Goal: Information Seeking & Learning: Learn about a topic

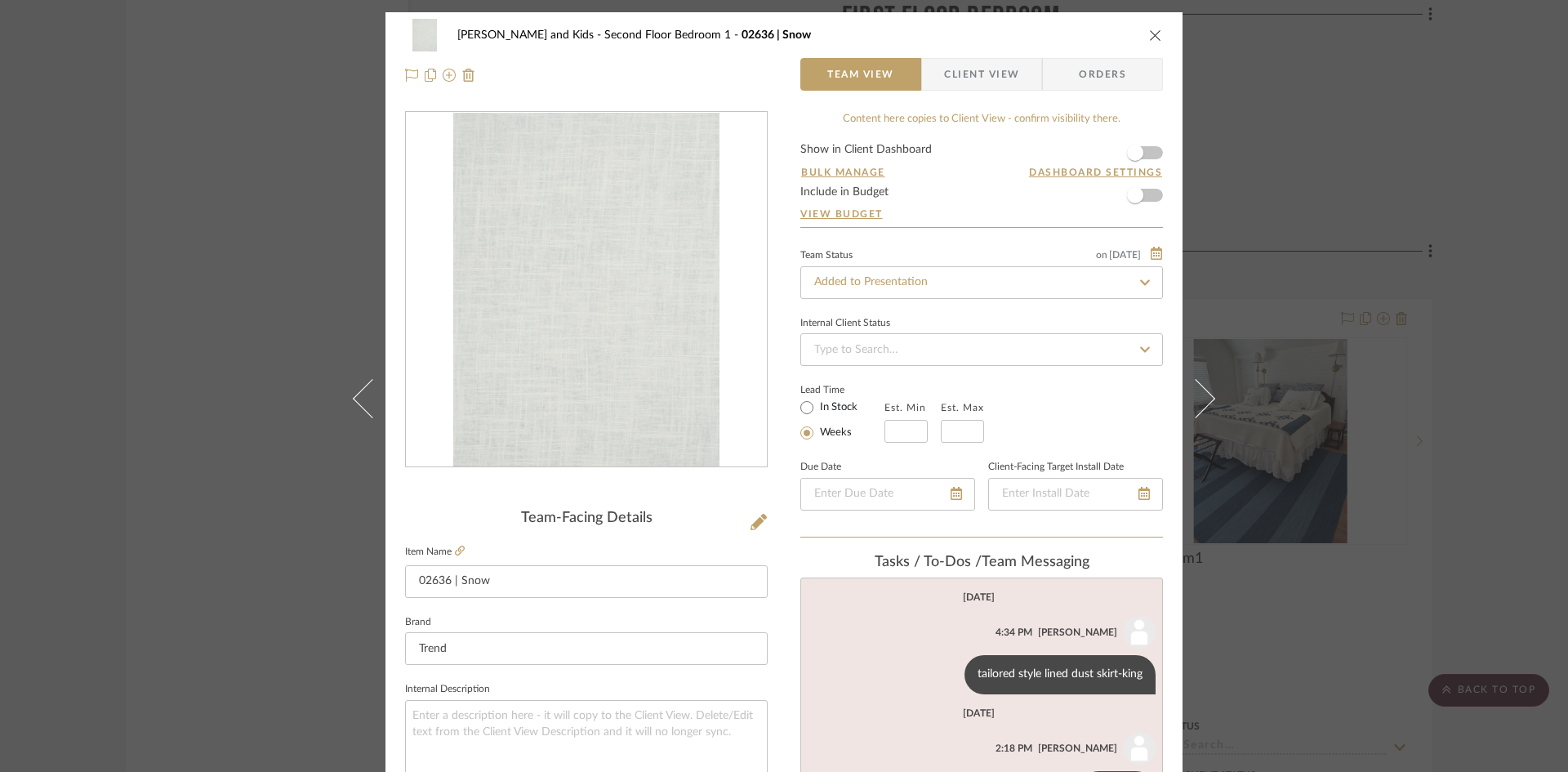
click at [1151, 38] on icon "close" at bounding box center [1155, 35] width 13 height 13
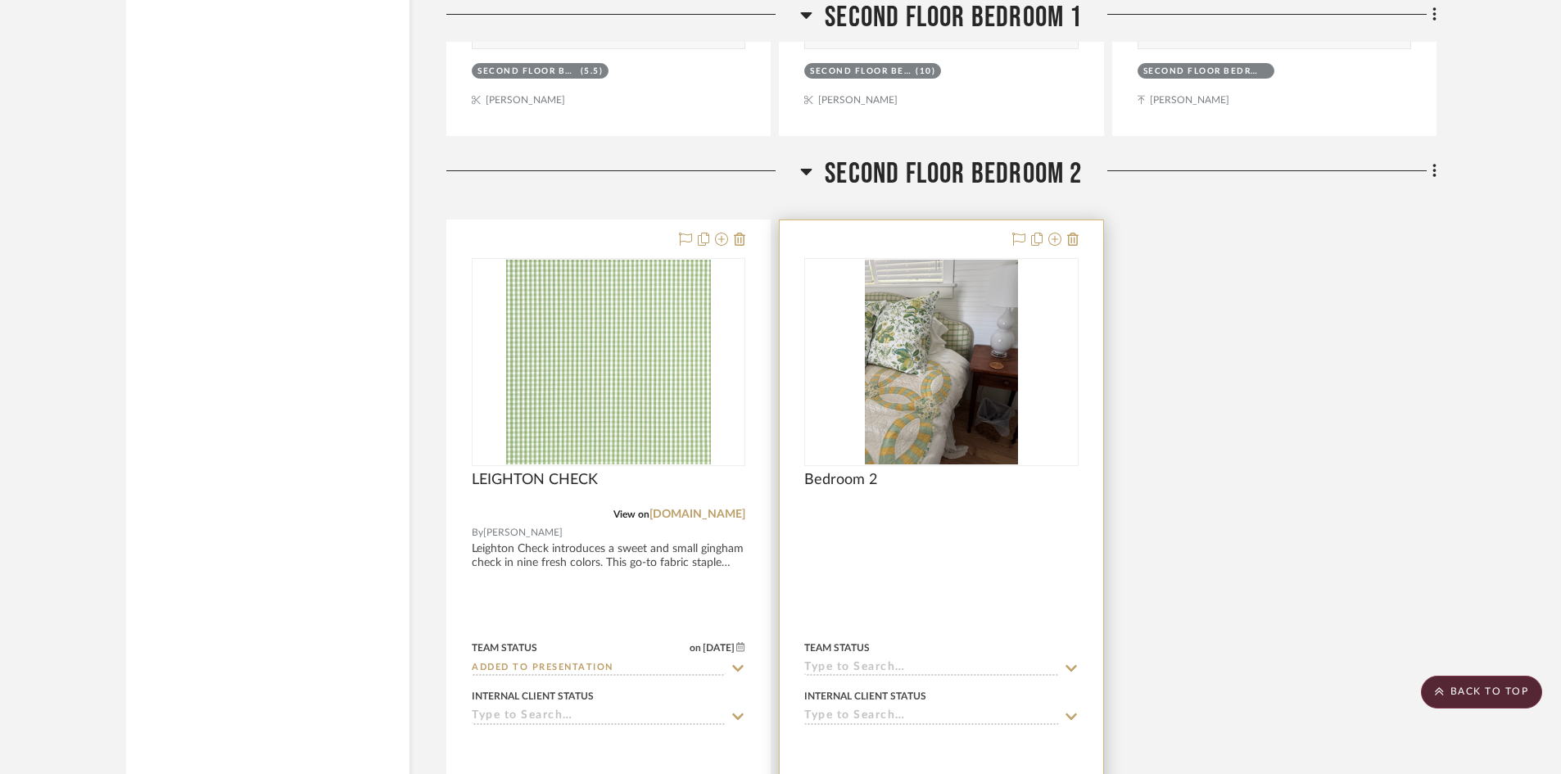
scroll to position [5575, 0]
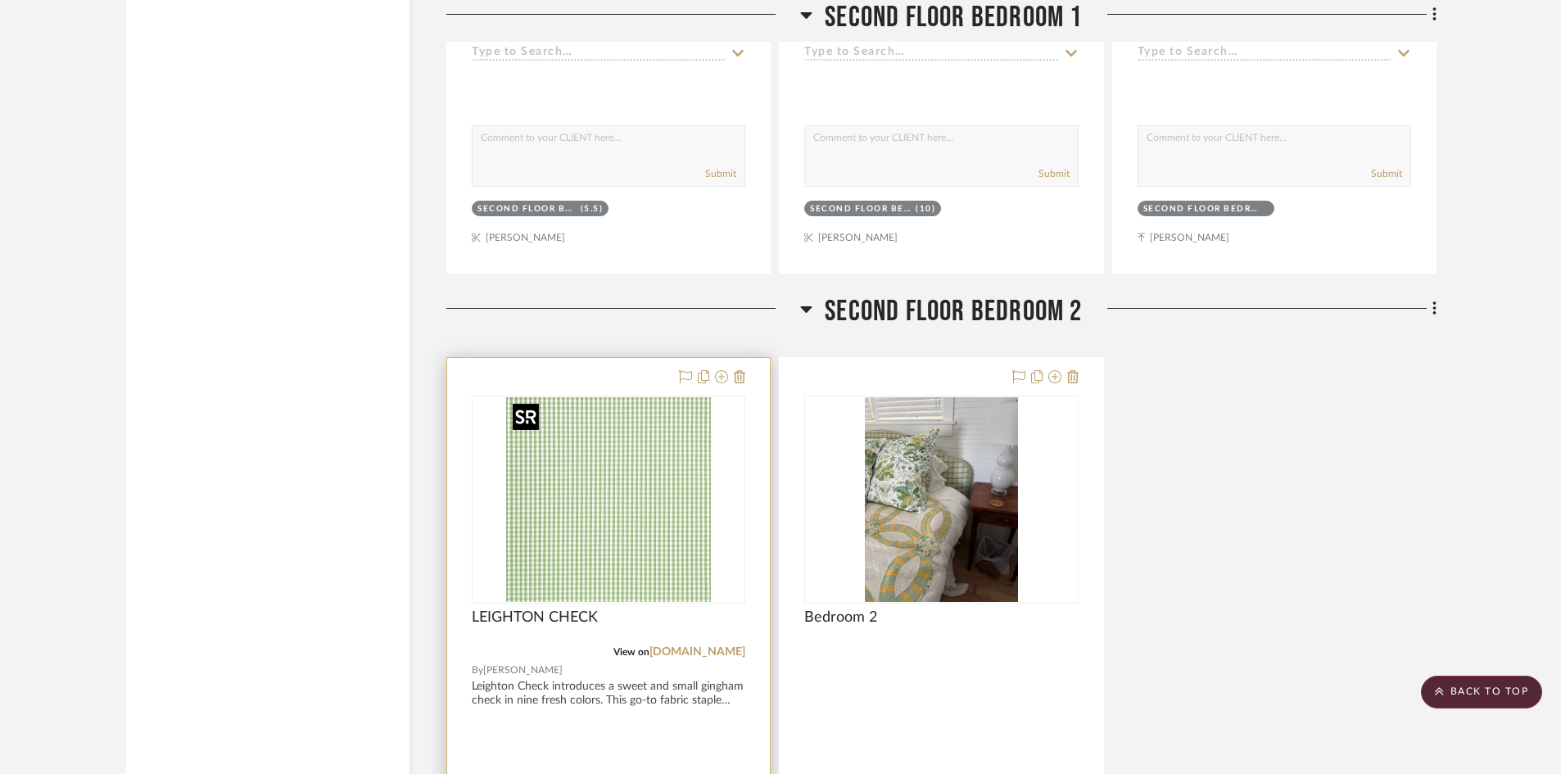
click at [609, 528] on img "0" at bounding box center [608, 499] width 205 height 205
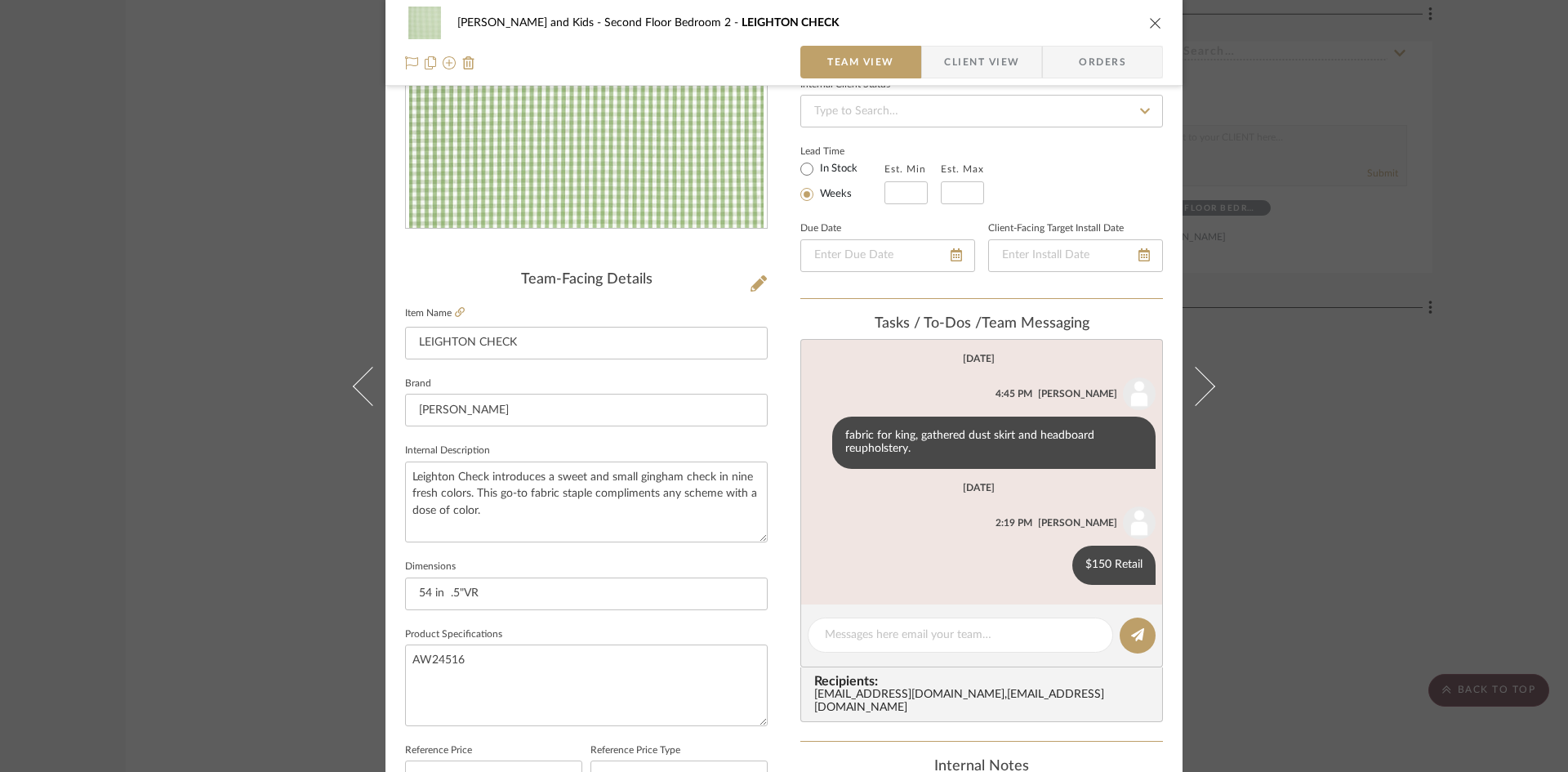
scroll to position [245, 0]
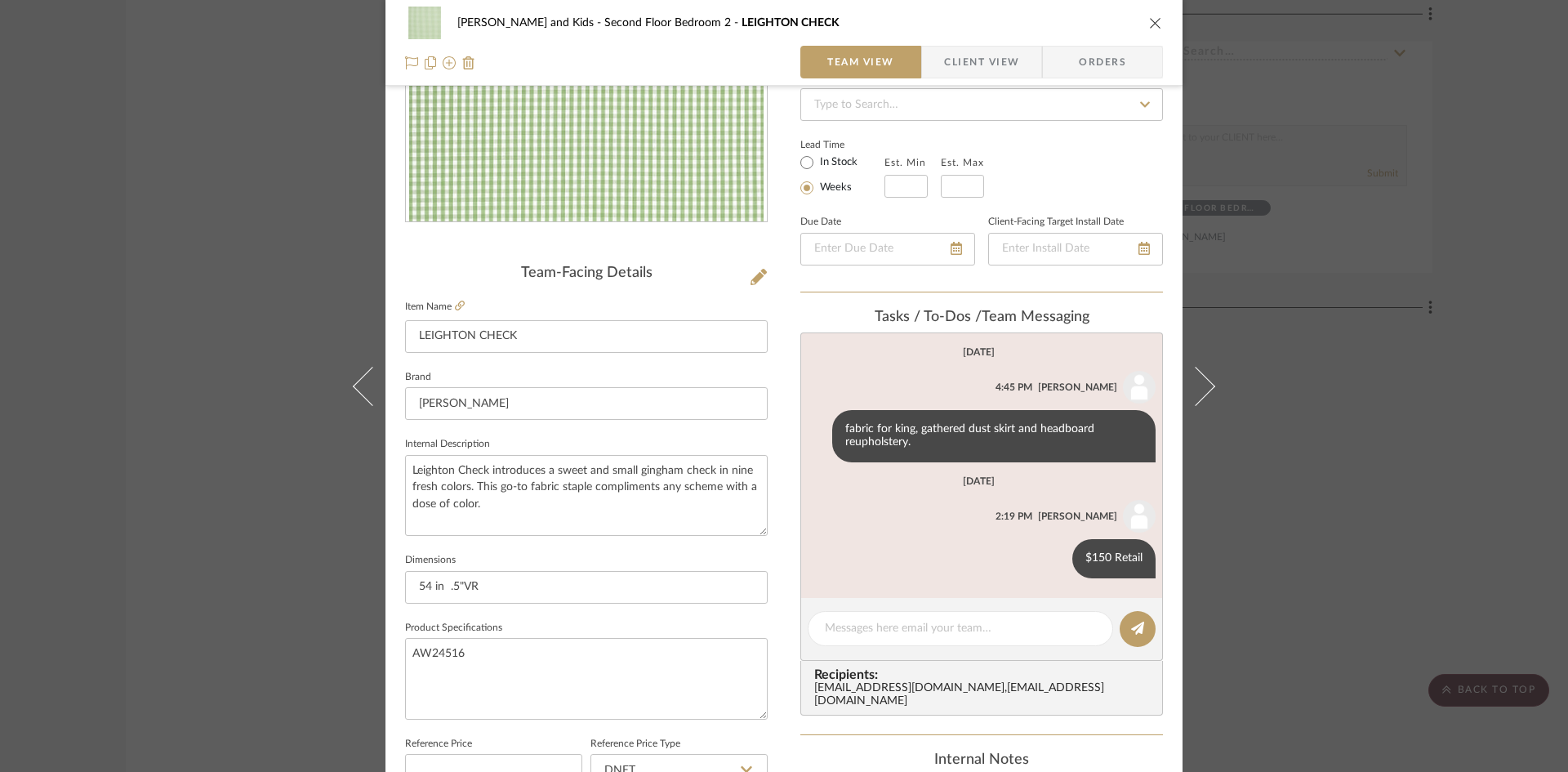
click at [1151, 18] on icon "close" at bounding box center [1155, 22] width 13 height 13
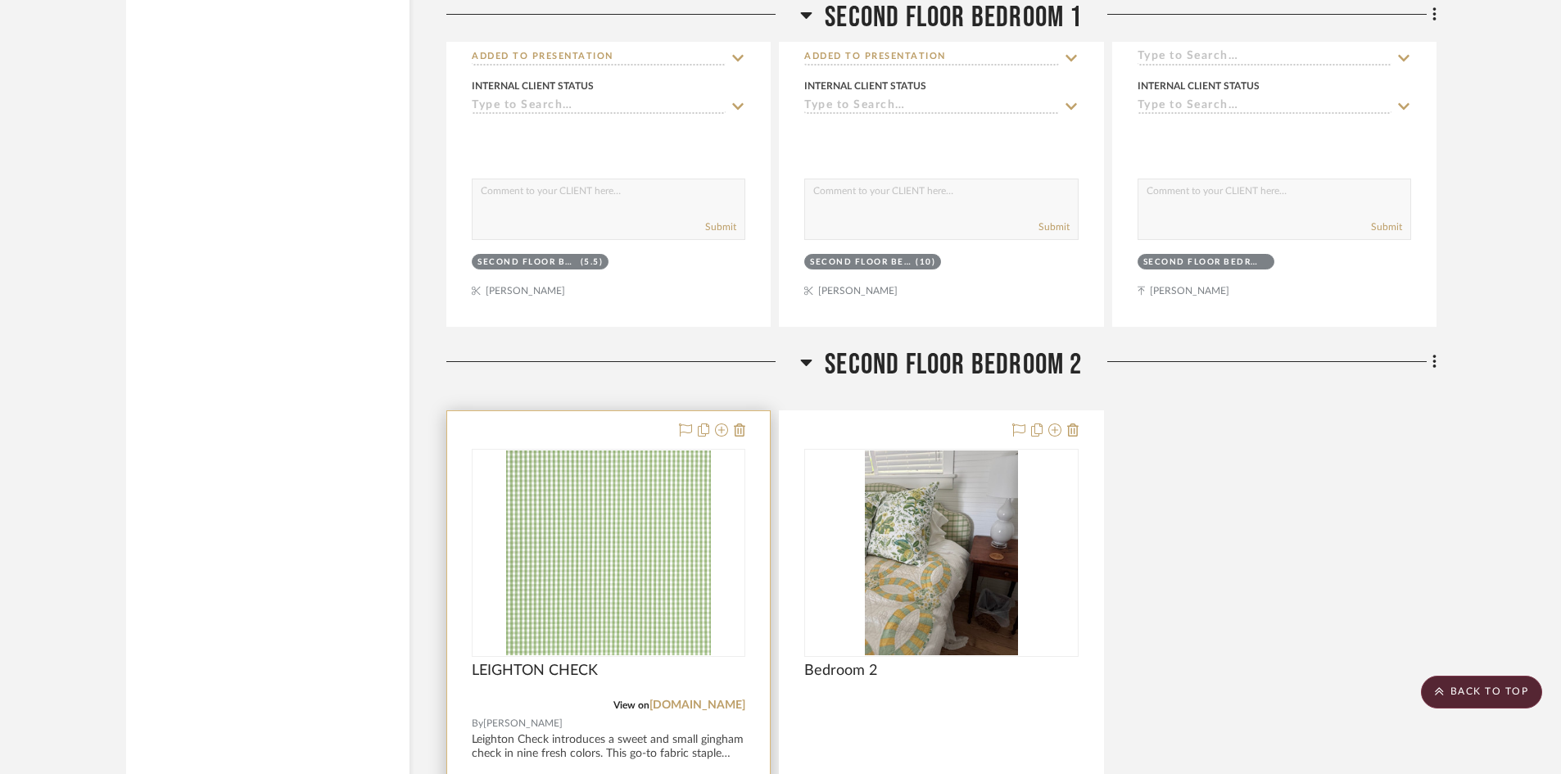
scroll to position [5493, 0]
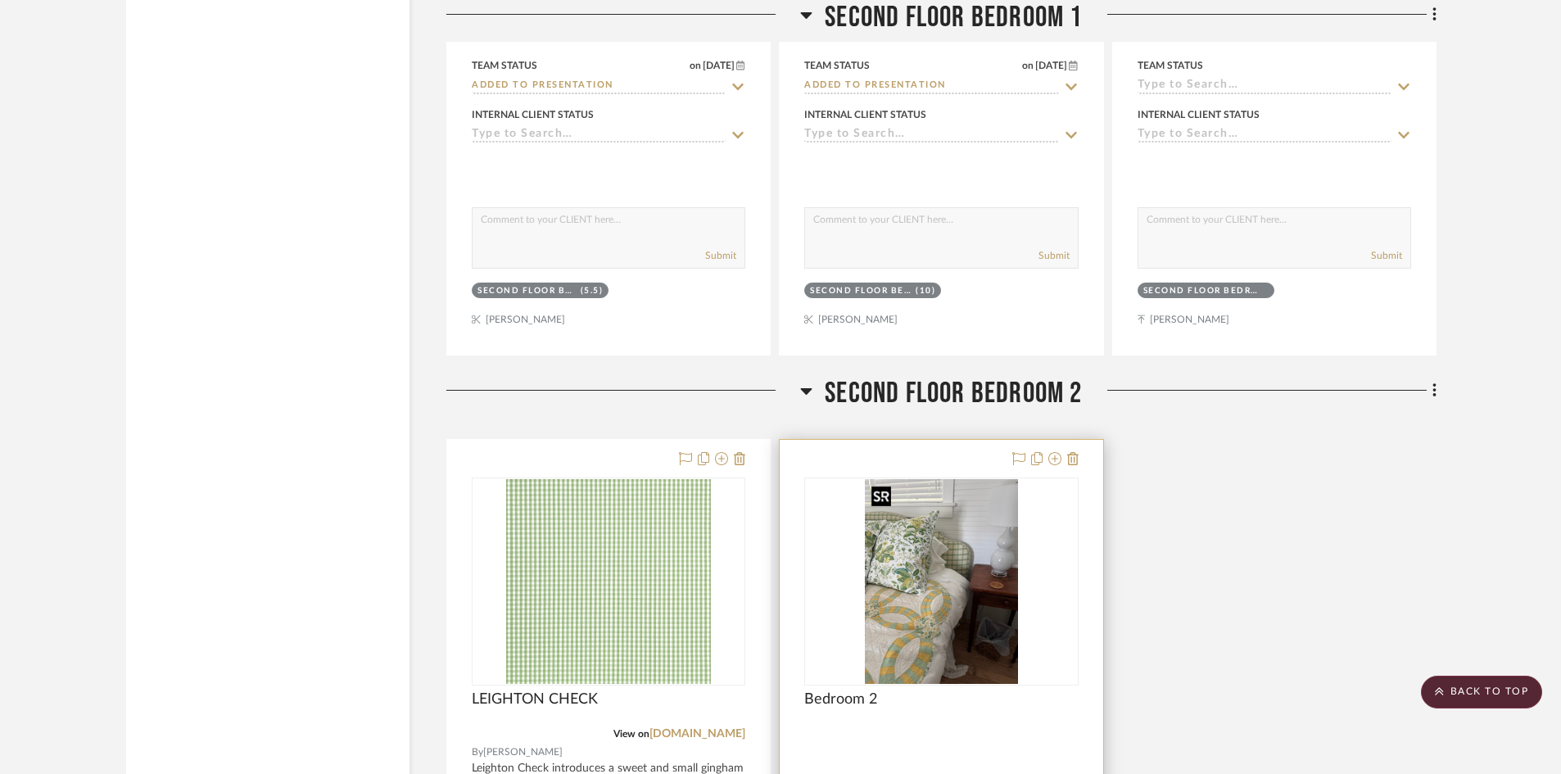
click at [960, 613] on img "0" at bounding box center [942, 581] width 154 height 205
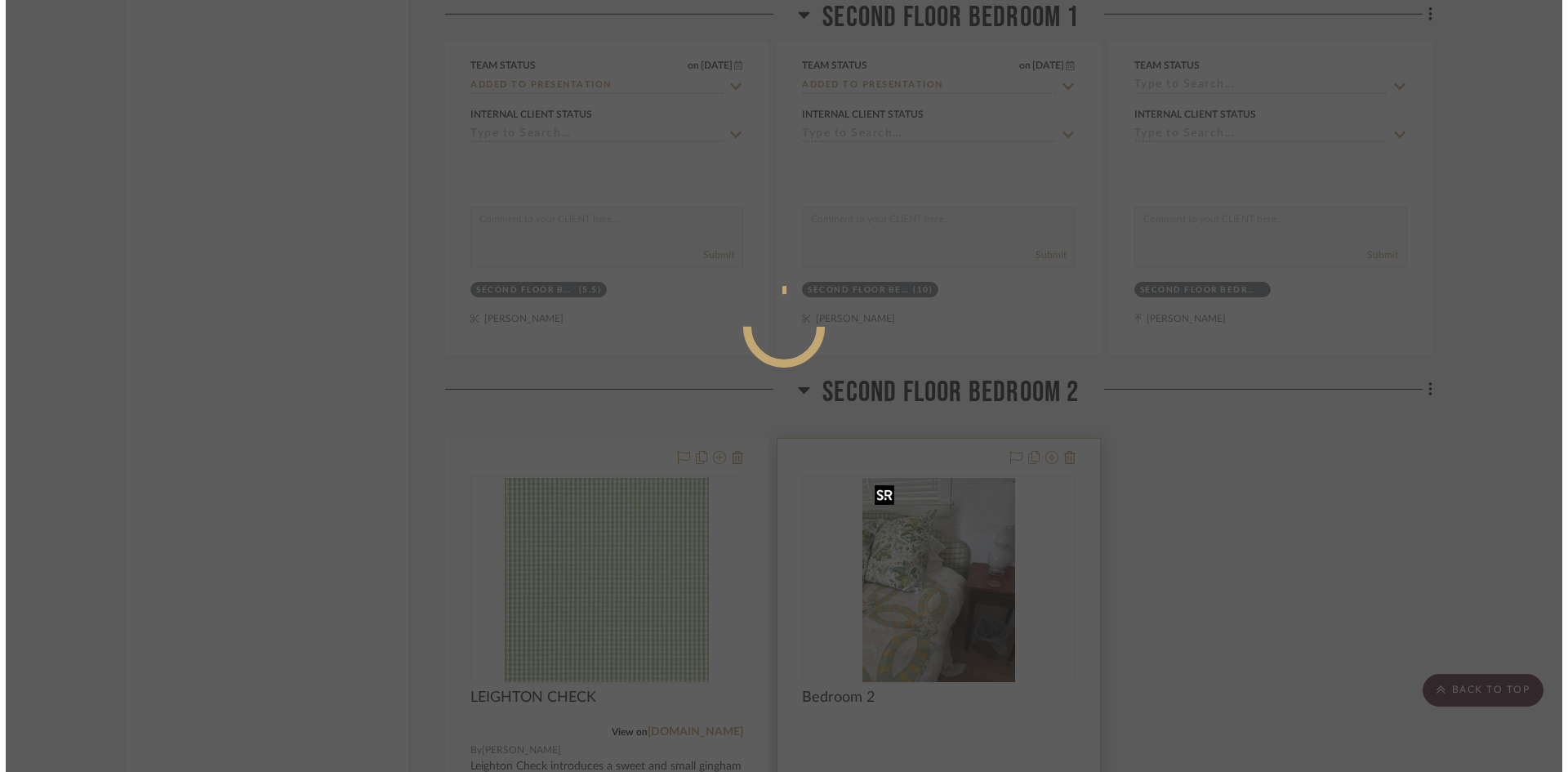
scroll to position [0, 0]
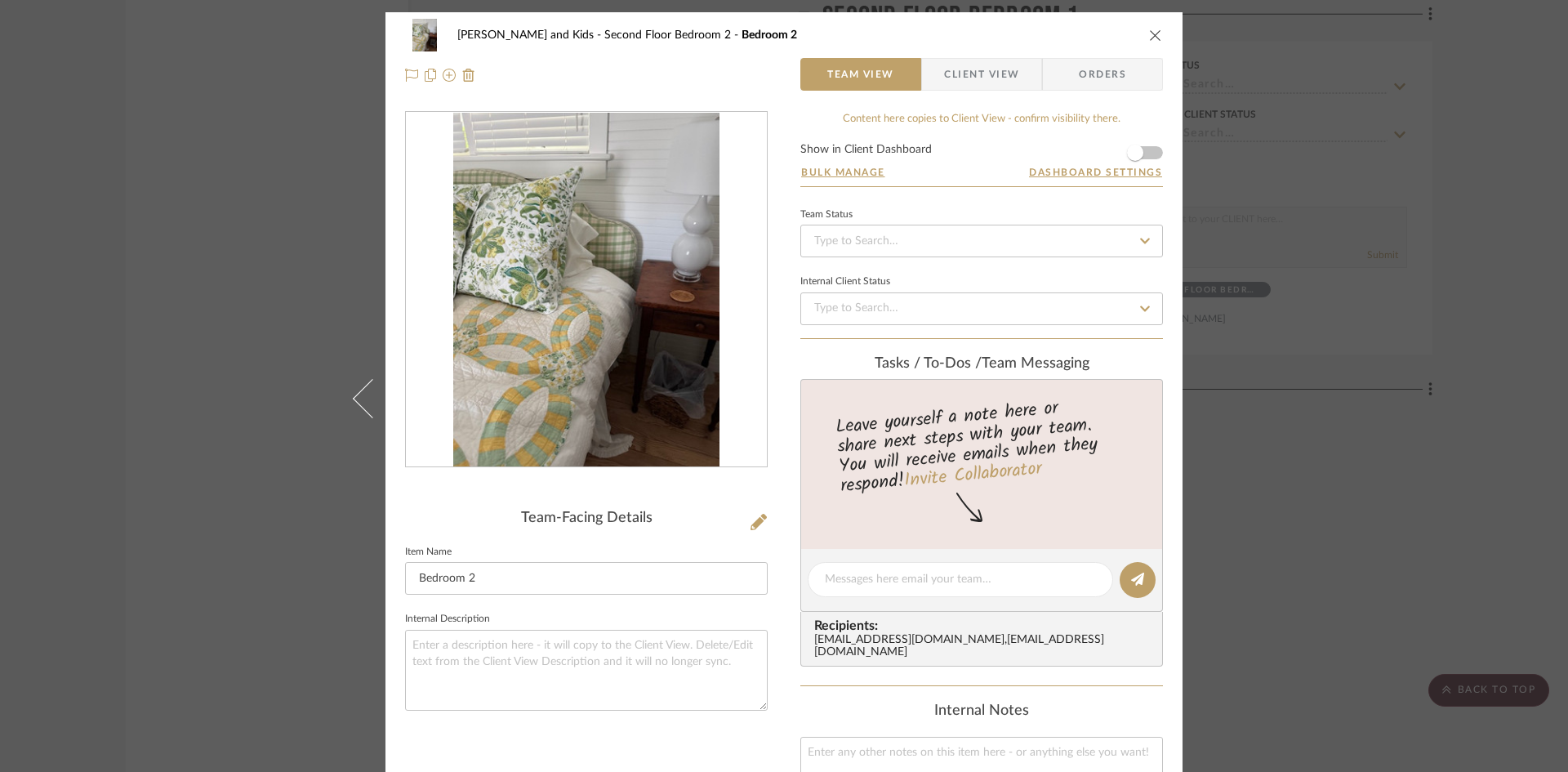
click at [1154, 33] on icon "close" at bounding box center [1155, 35] width 13 height 13
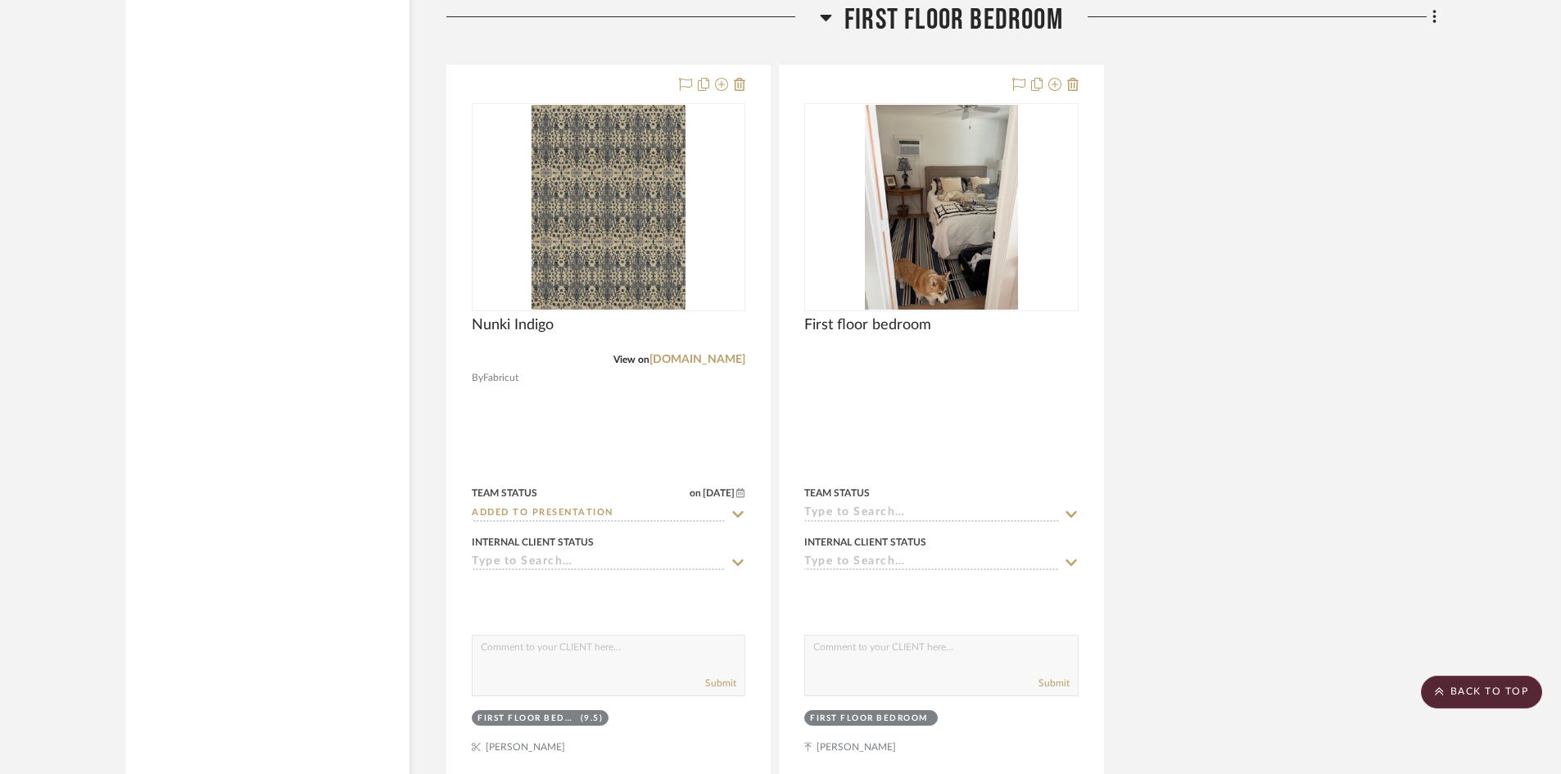
scroll to position [4183, 0]
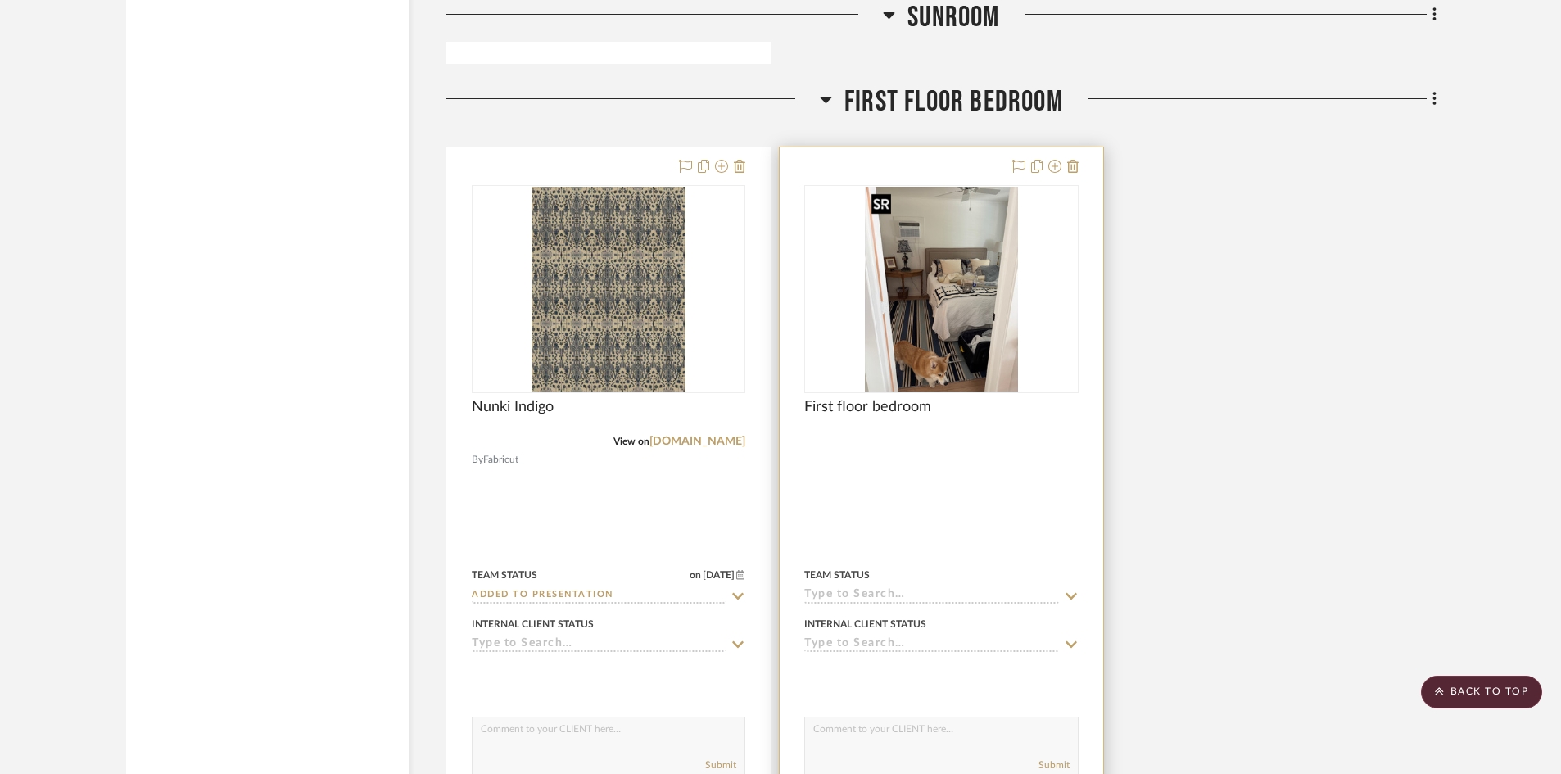
click at [0, 0] on img at bounding box center [0, 0] width 0 height 0
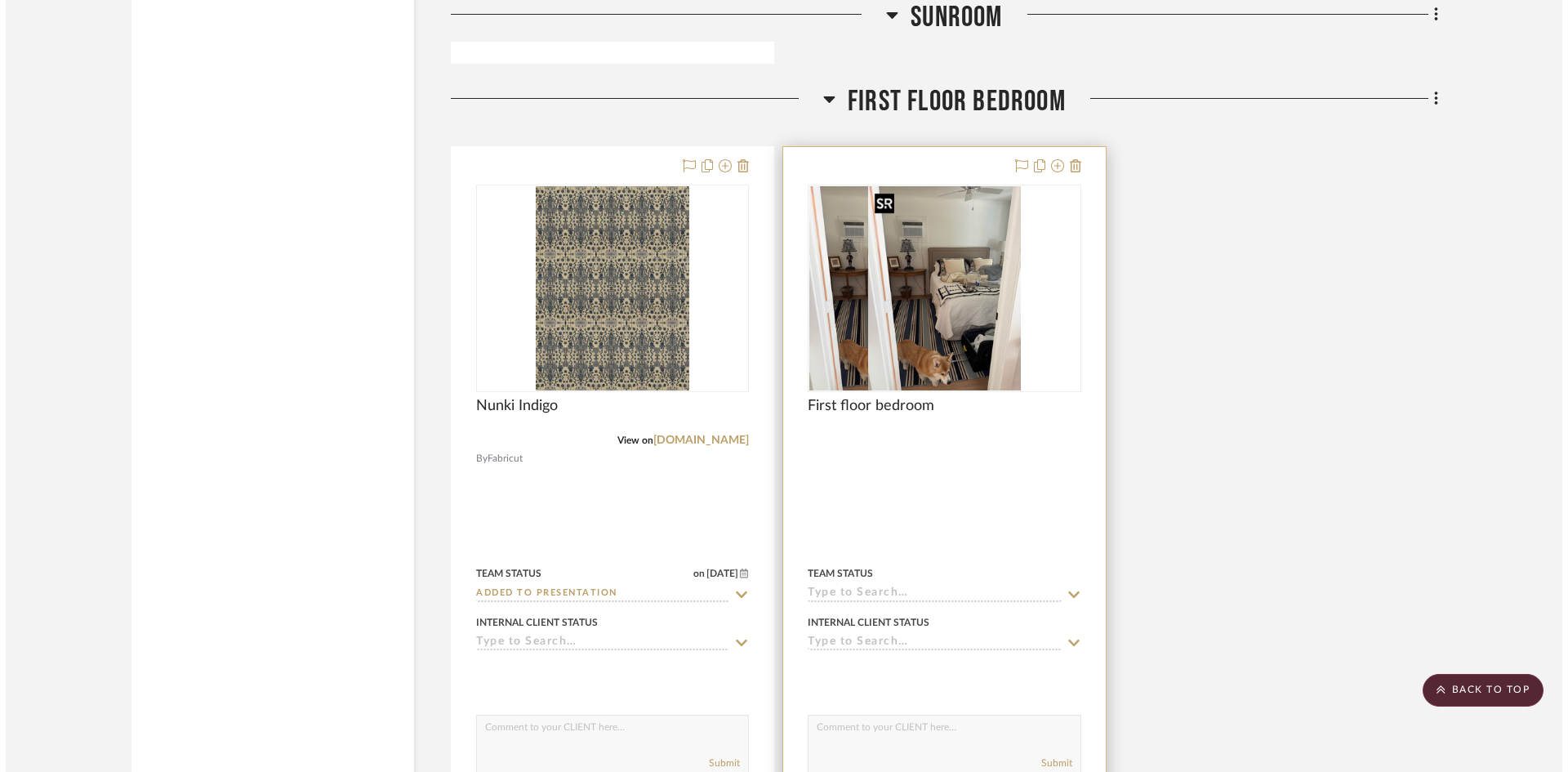
scroll to position [0, 0]
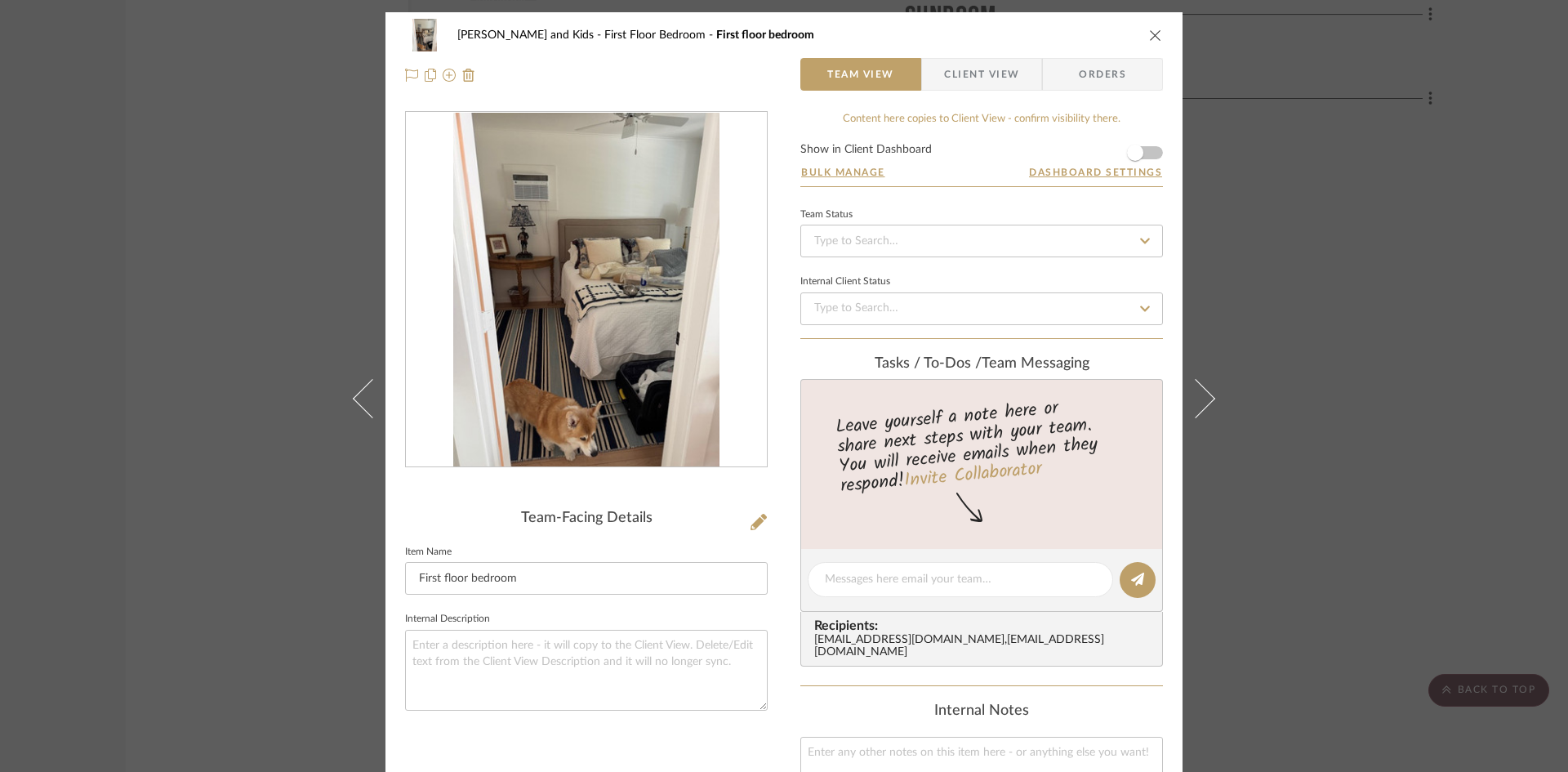
click at [1149, 34] on icon "close" at bounding box center [1155, 35] width 13 height 13
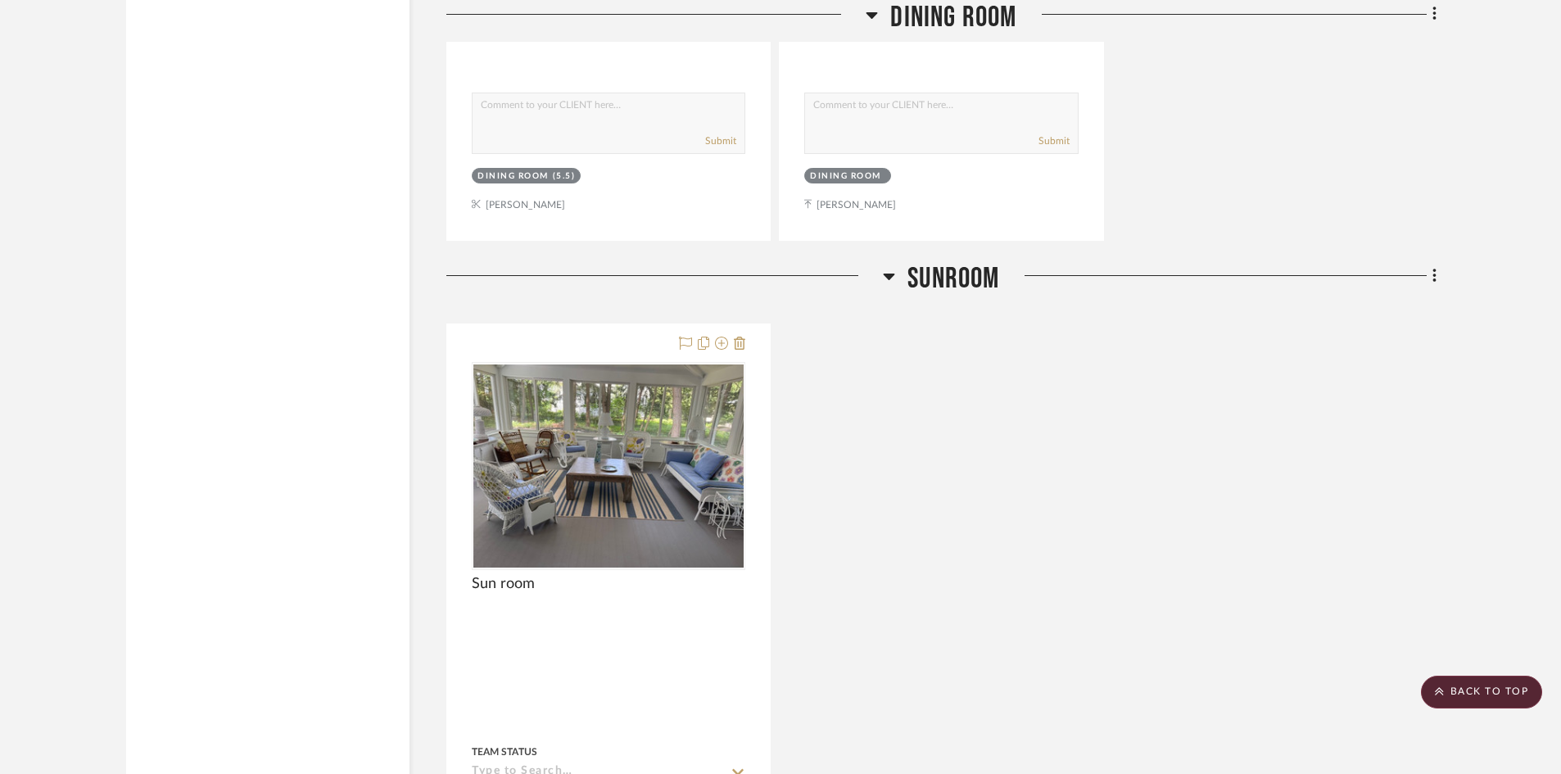
scroll to position [3201, 0]
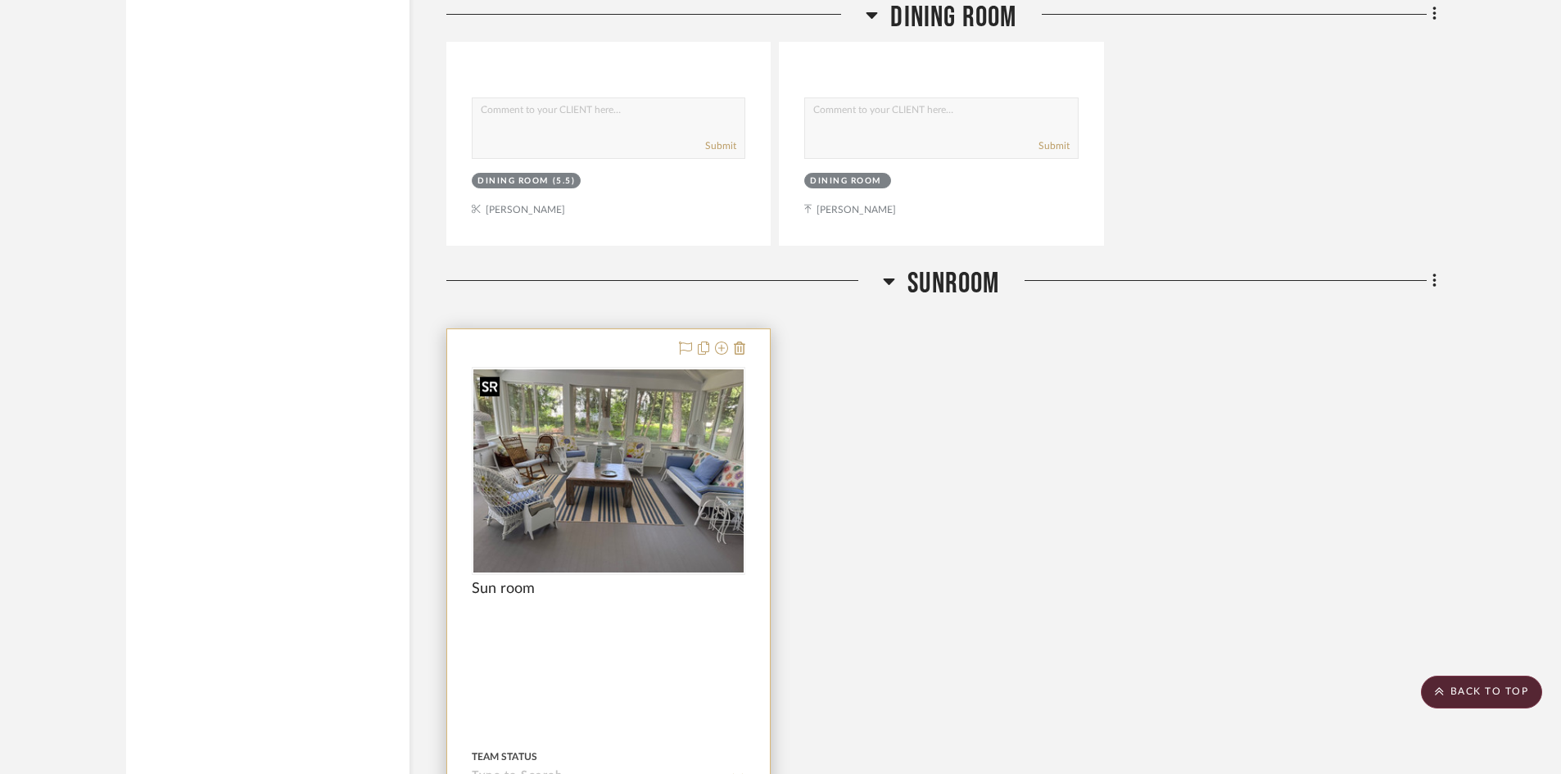
click at [0, 0] on img at bounding box center [0, 0] width 0 height 0
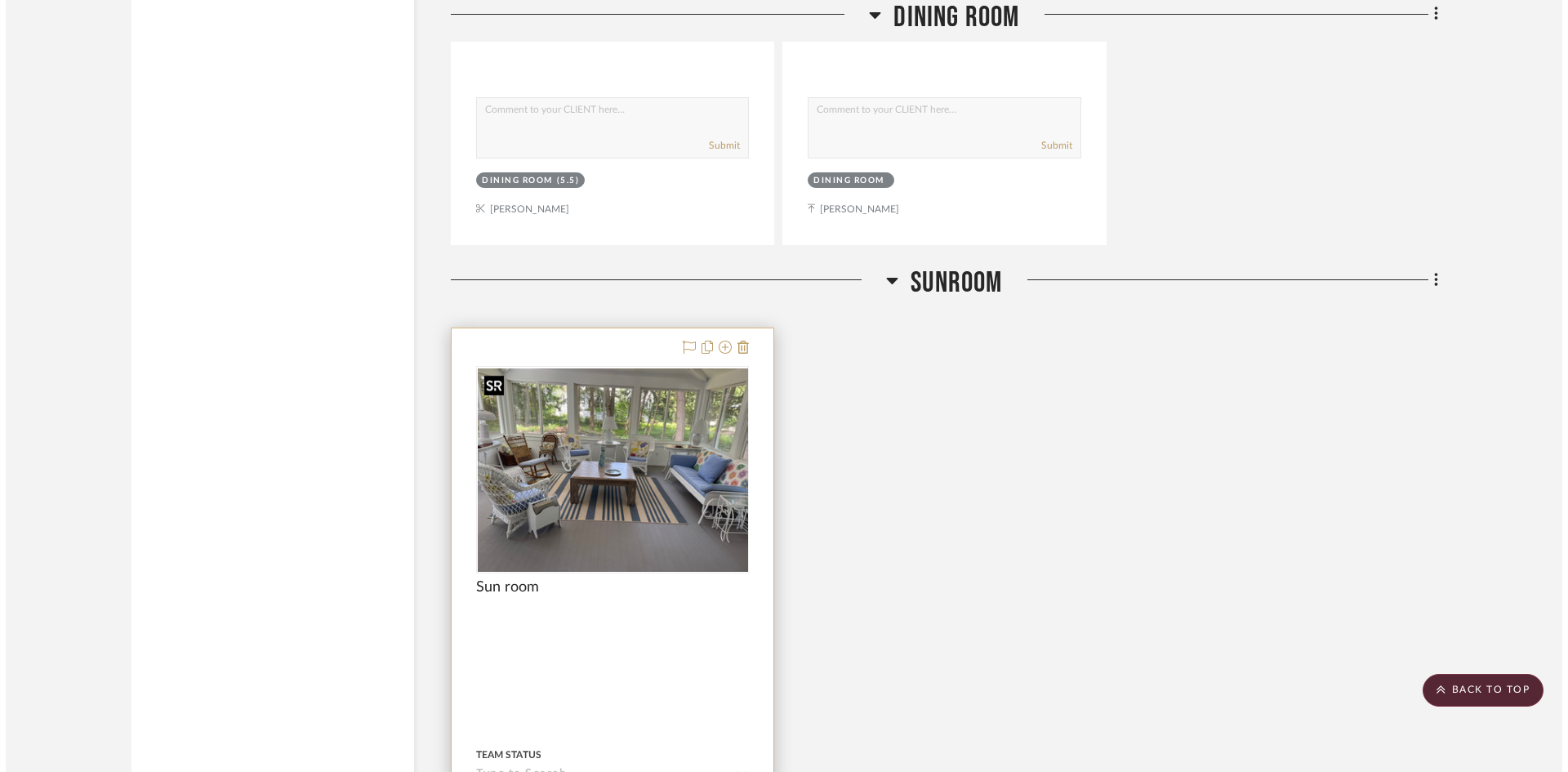
scroll to position [0, 0]
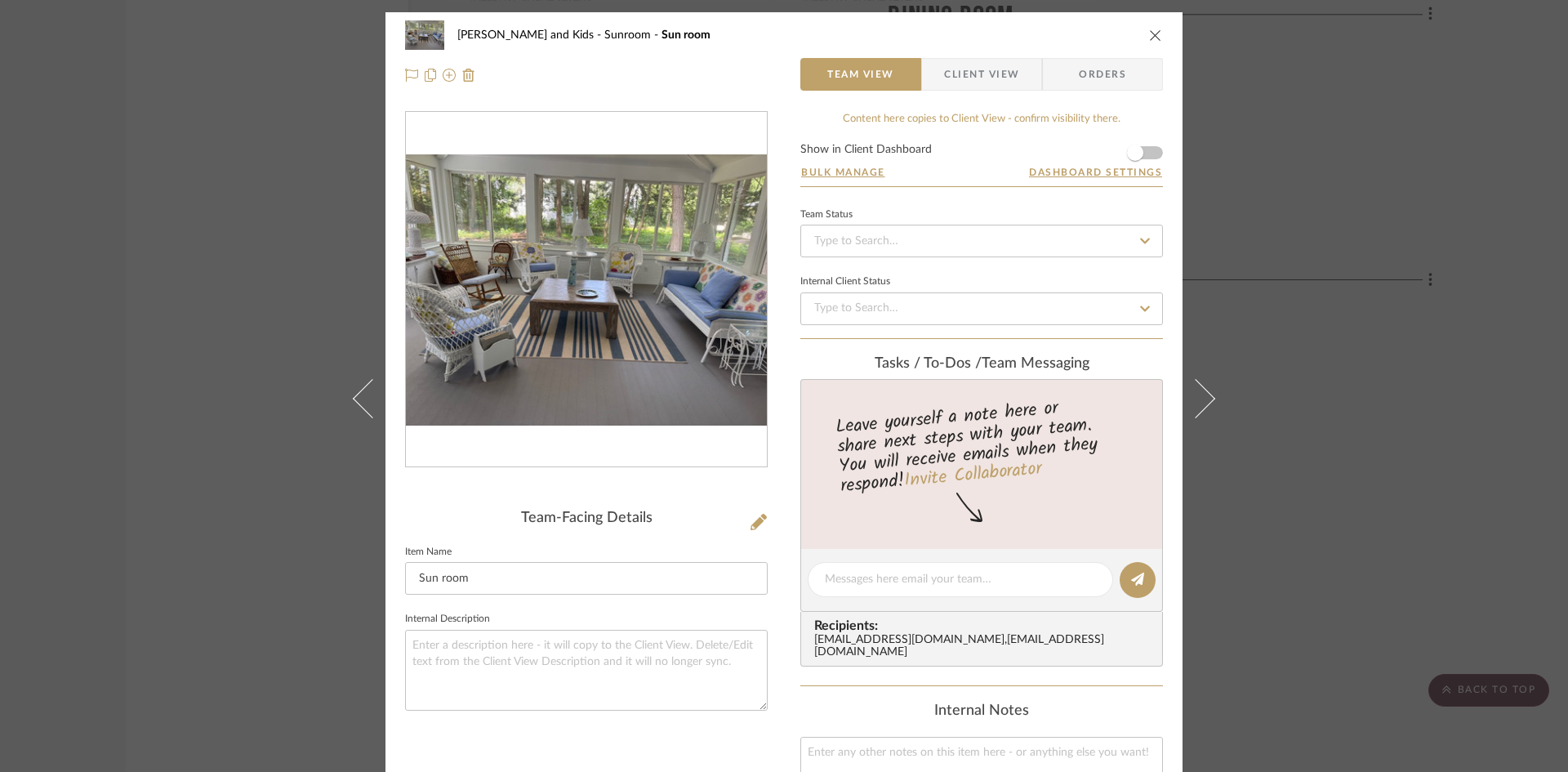
click at [1152, 35] on icon "close" at bounding box center [1155, 35] width 13 height 13
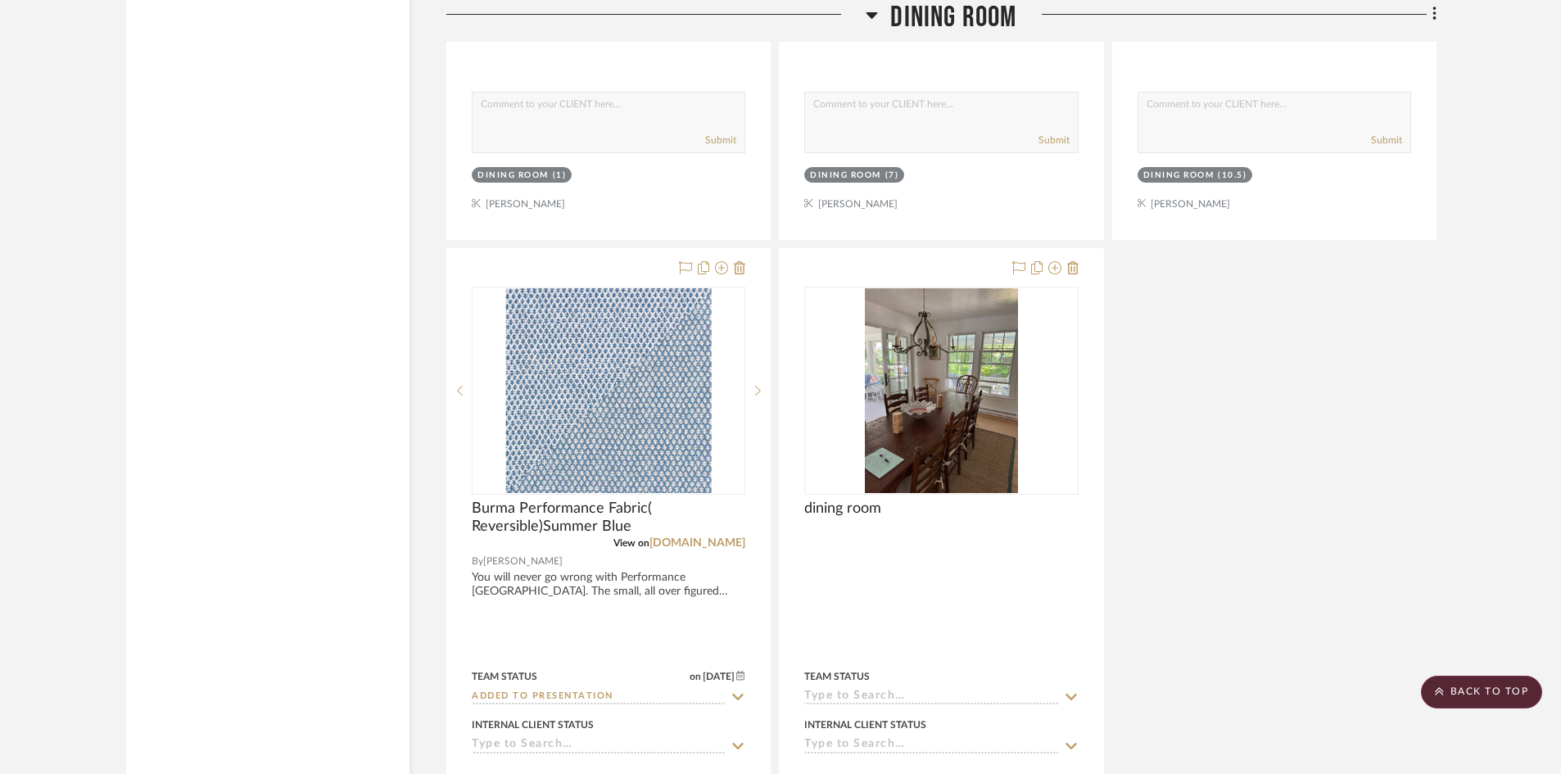
scroll to position [2464, 0]
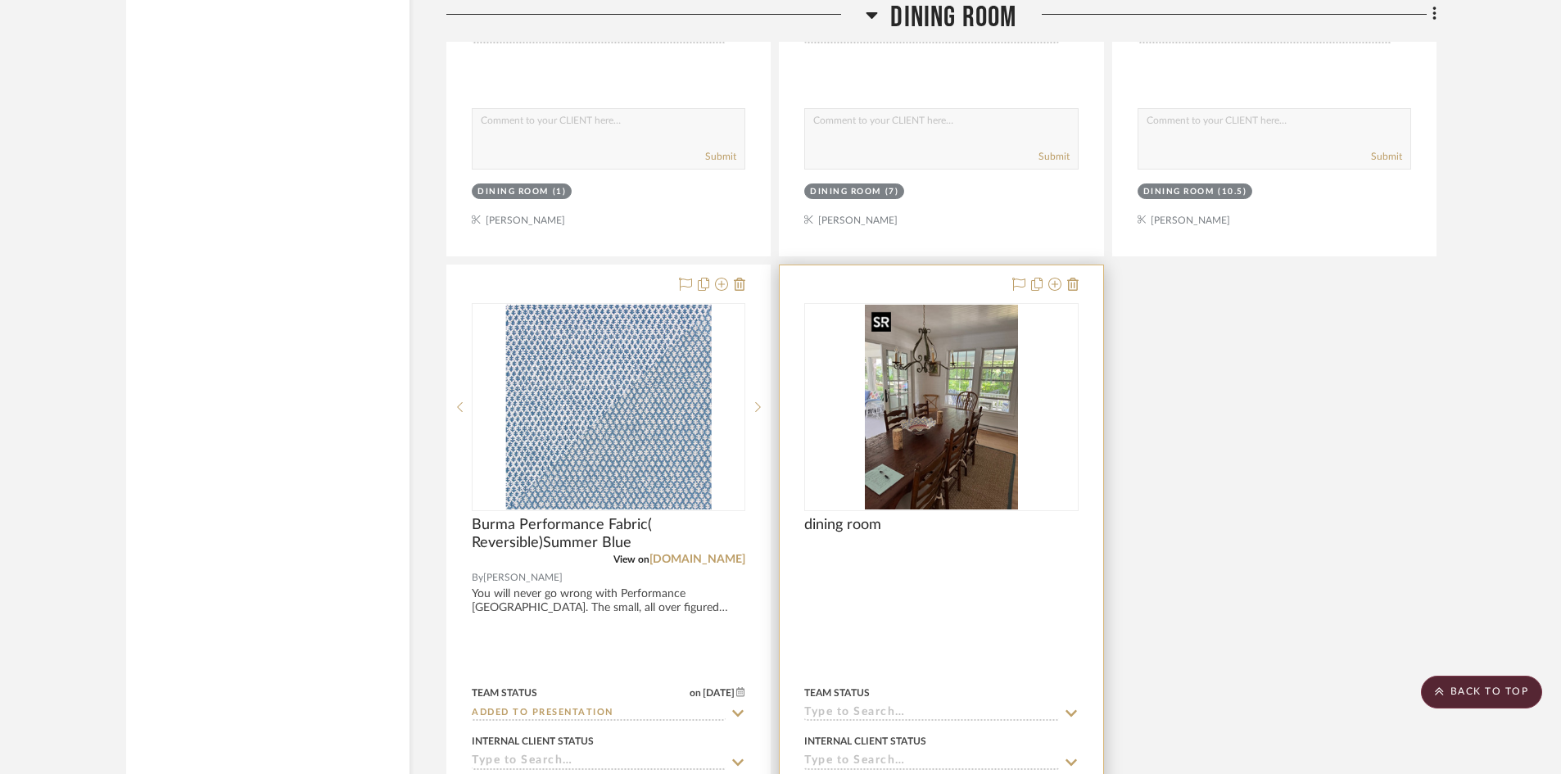
click at [942, 452] on img "0" at bounding box center [942, 407] width 154 height 205
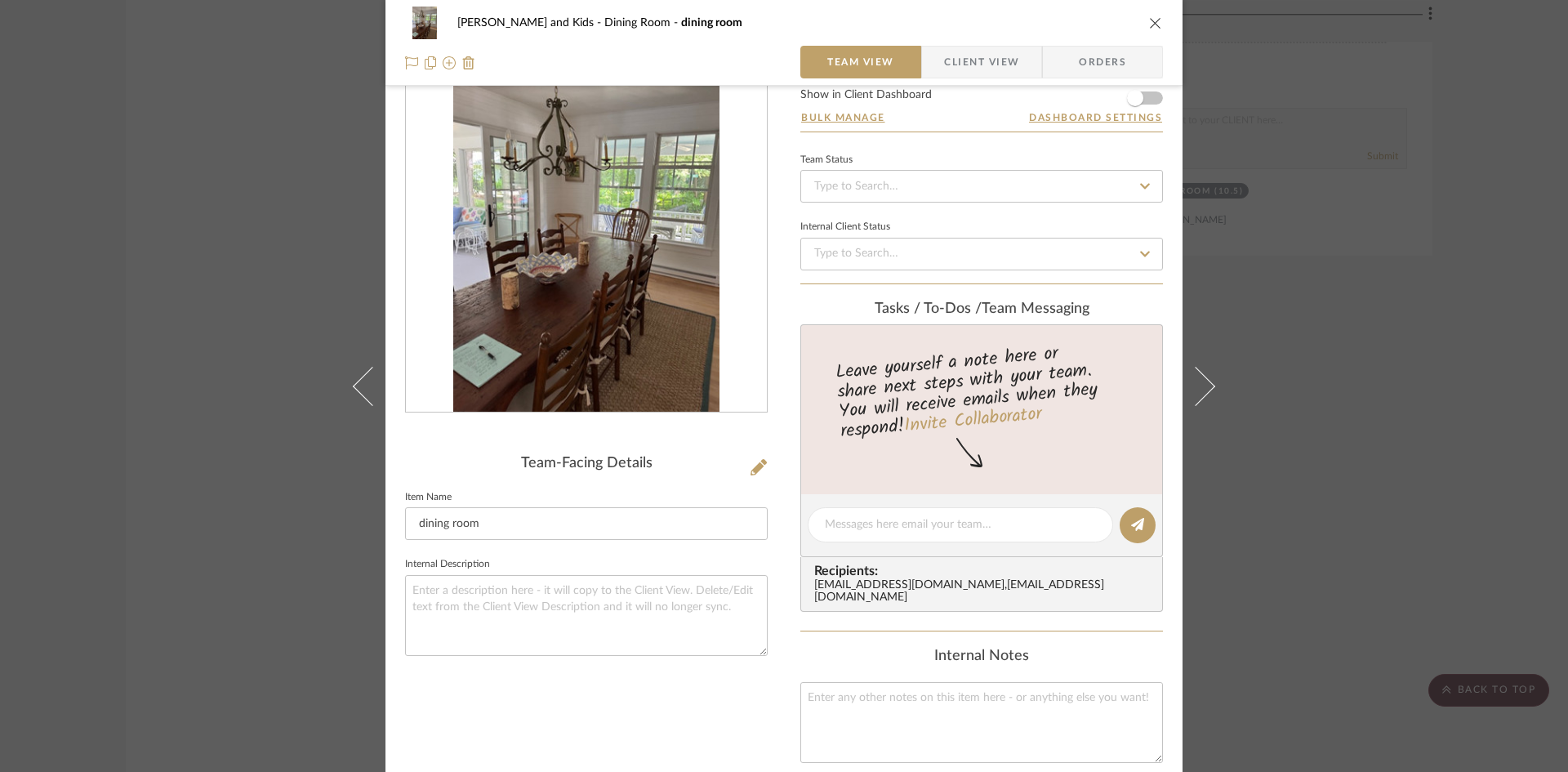
scroll to position [82, 0]
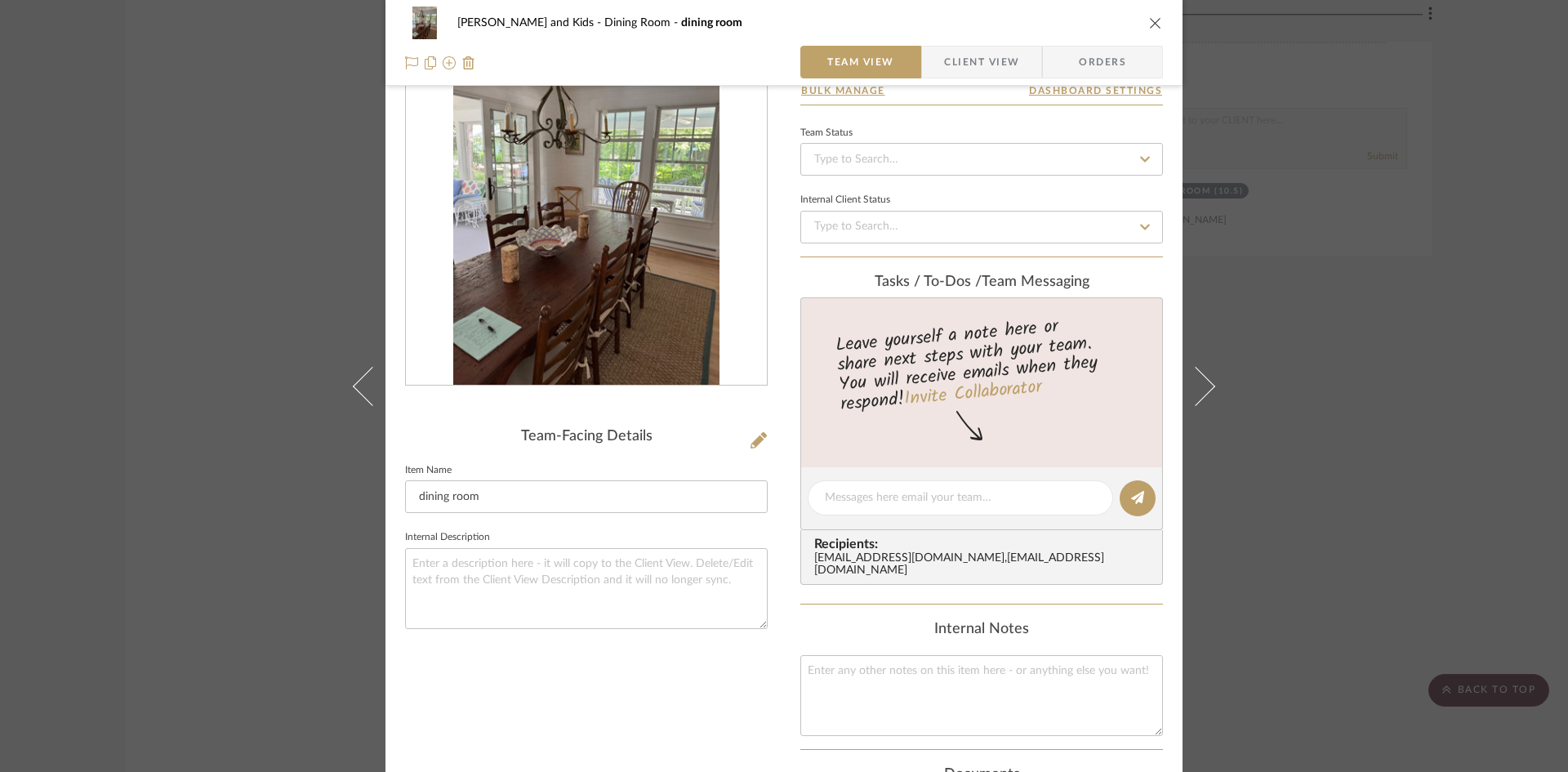
click at [1149, 16] on icon "close" at bounding box center [1155, 22] width 13 height 13
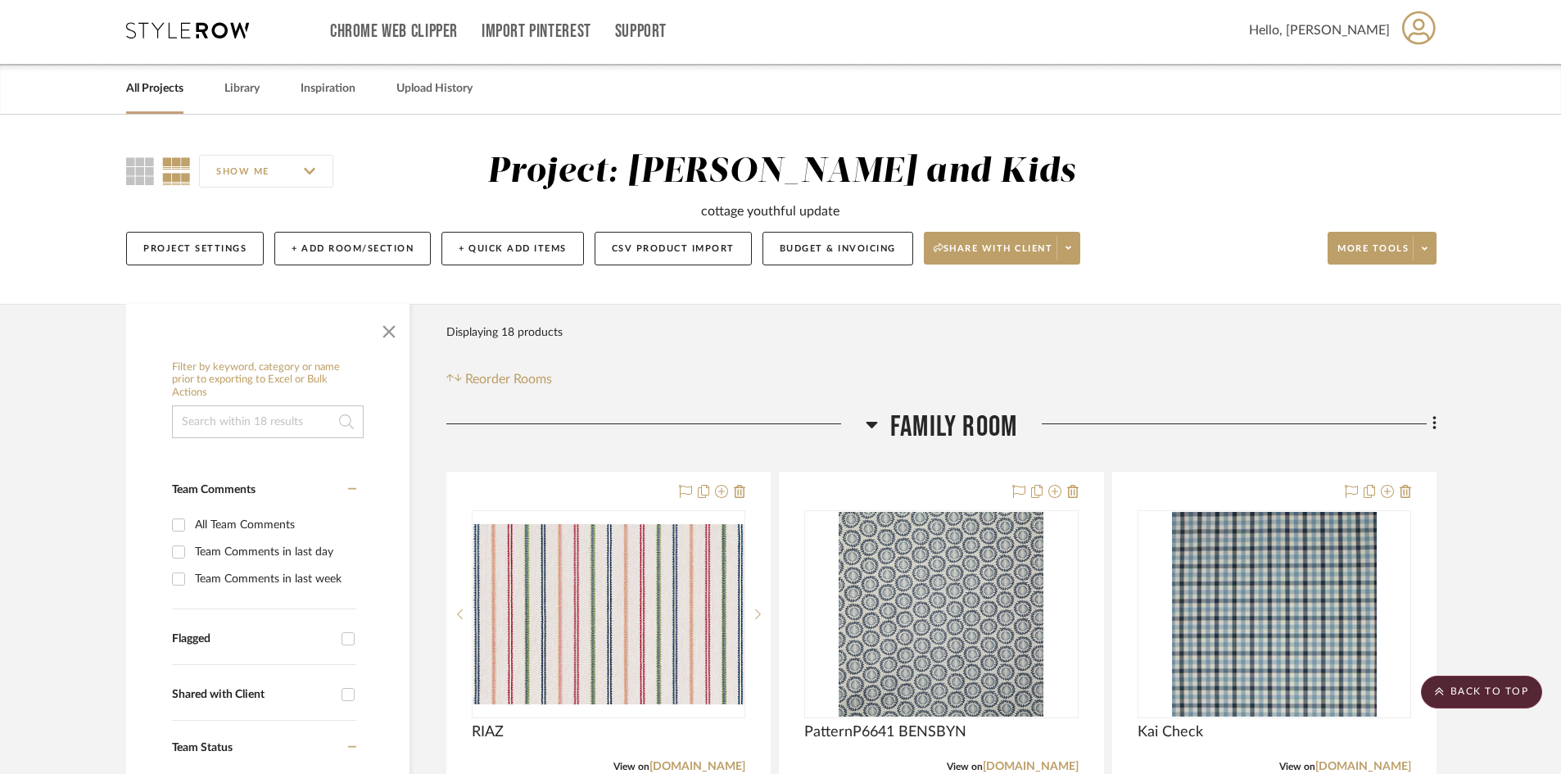
scroll to position [0, 0]
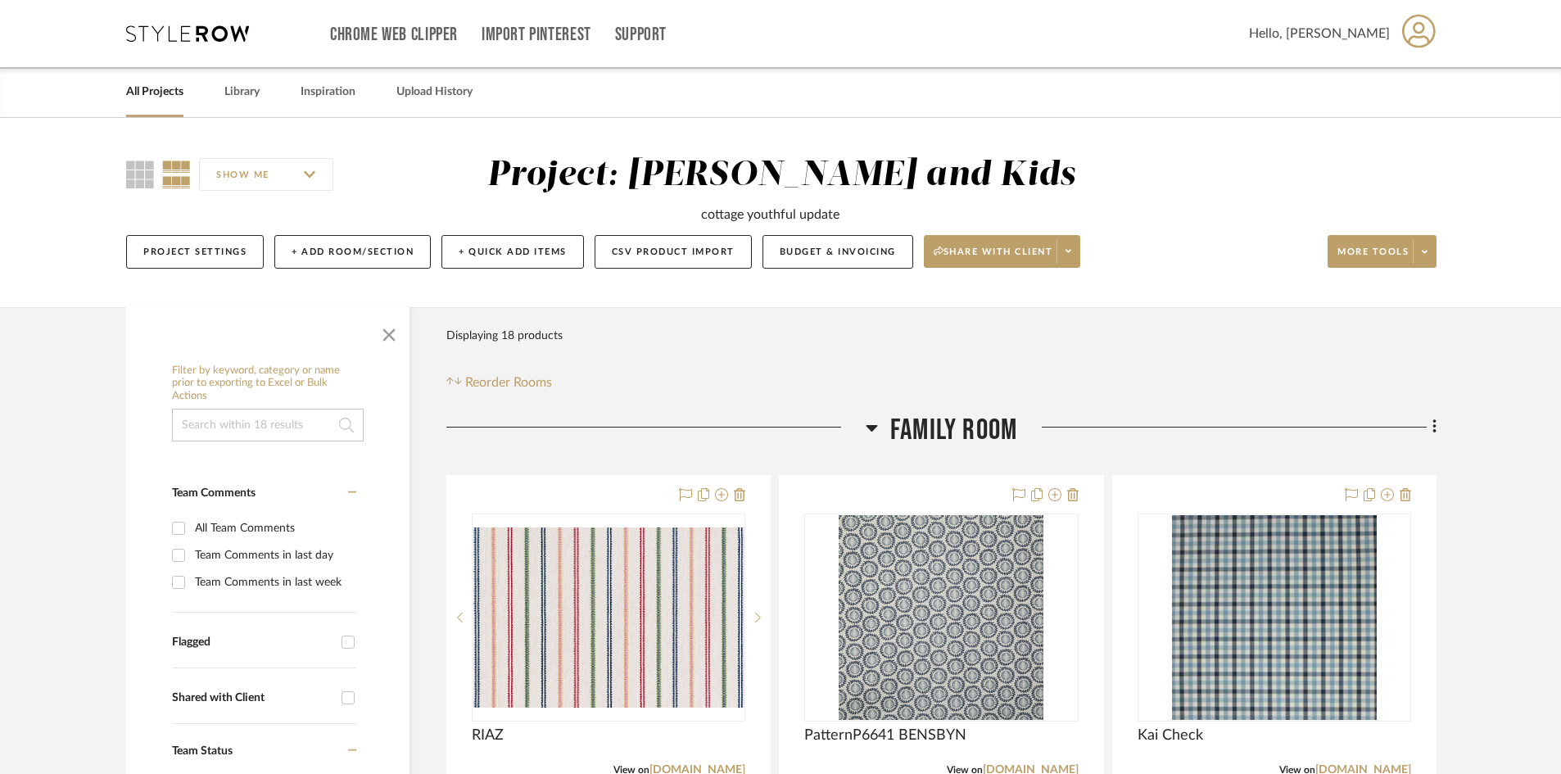
click at [150, 86] on link "All Projects" at bounding box center [154, 92] width 57 height 22
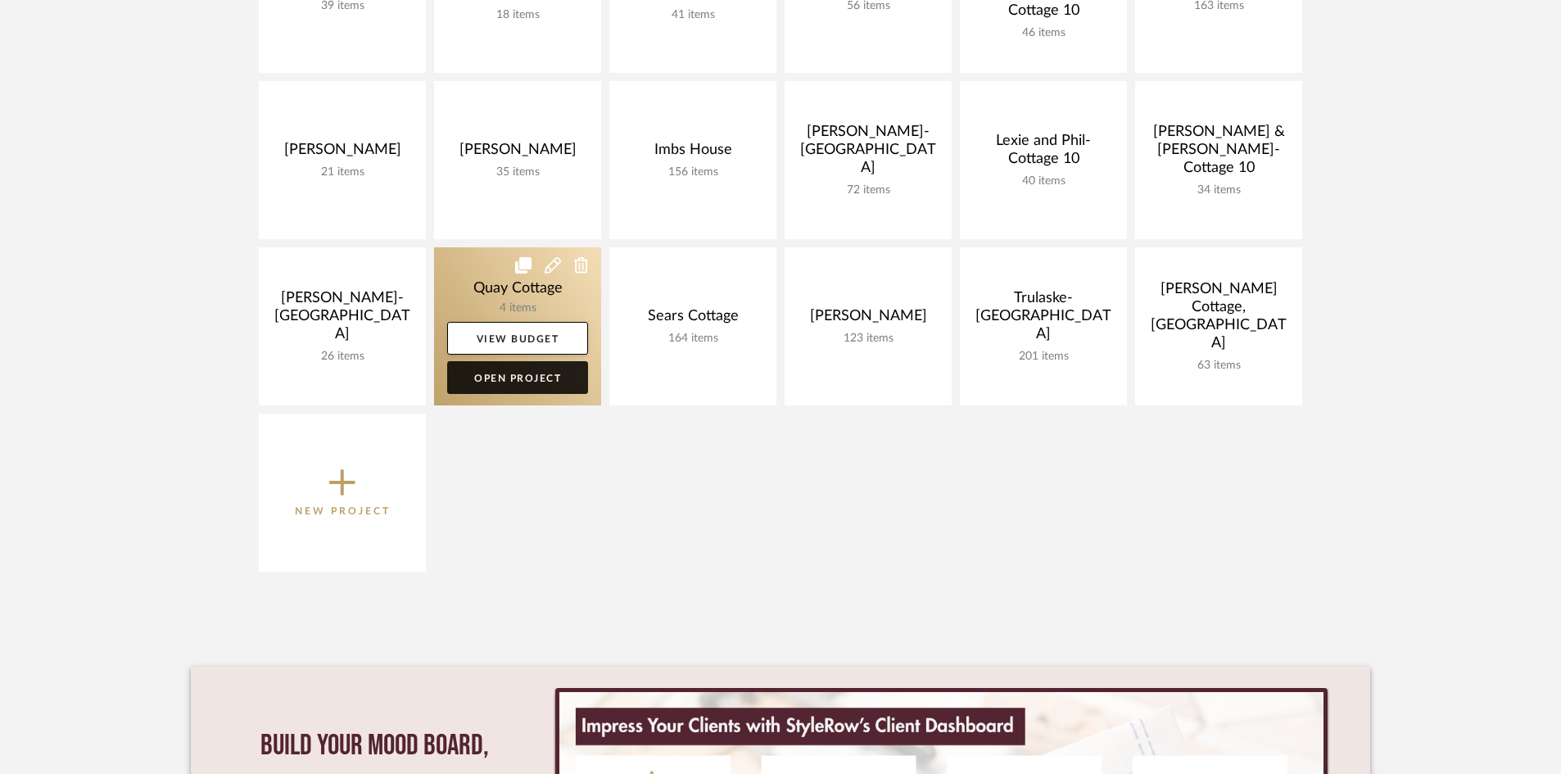
click at [491, 373] on link "Open Project" at bounding box center [517, 377] width 141 height 33
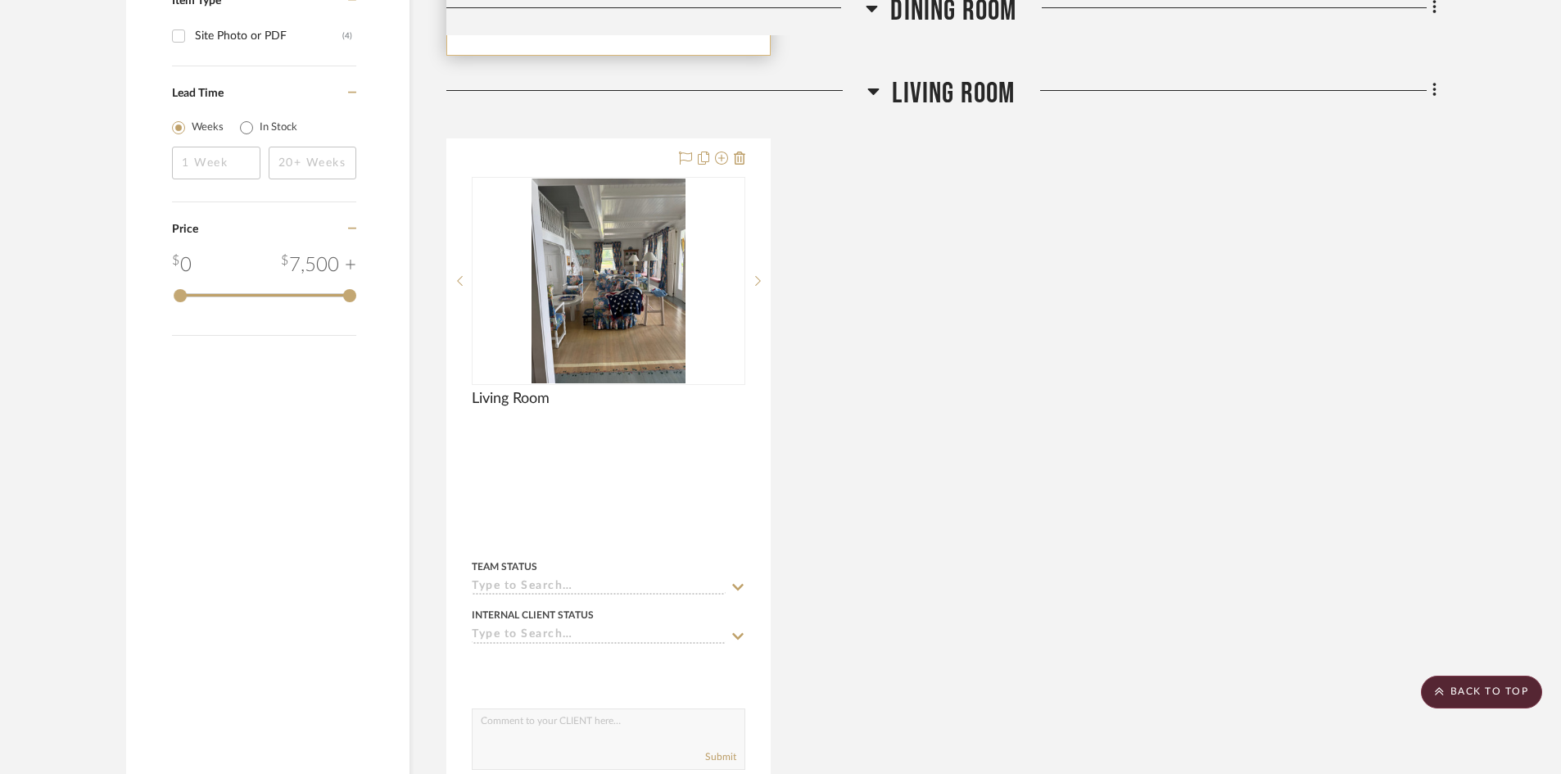
scroll to position [1146, 0]
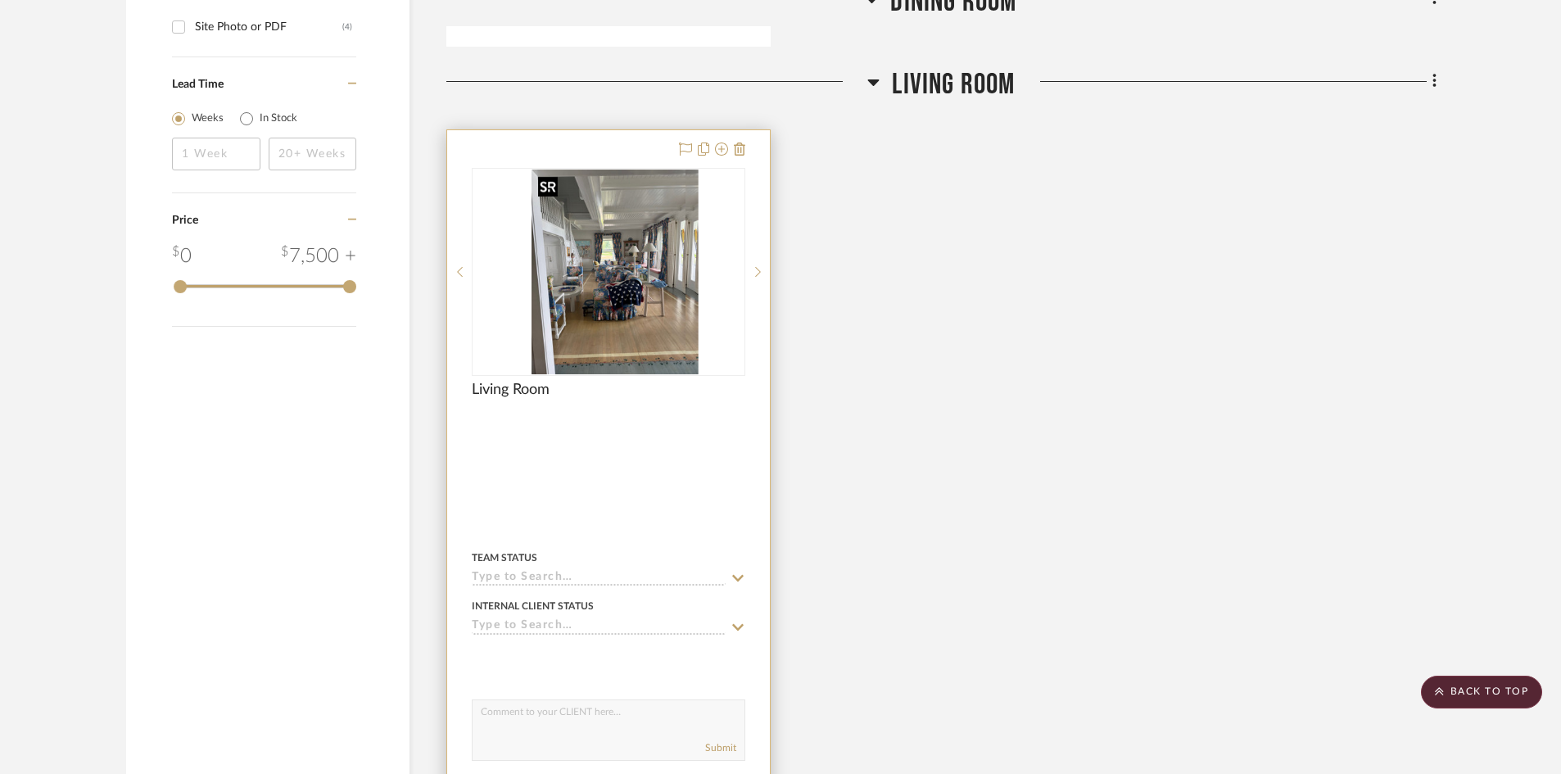
click at [573, 319] on div at bounding box center [608, 272] width 273 height 208
click at [620, 319] on img "0" at bounding box center [608, 271] width 154 height 205
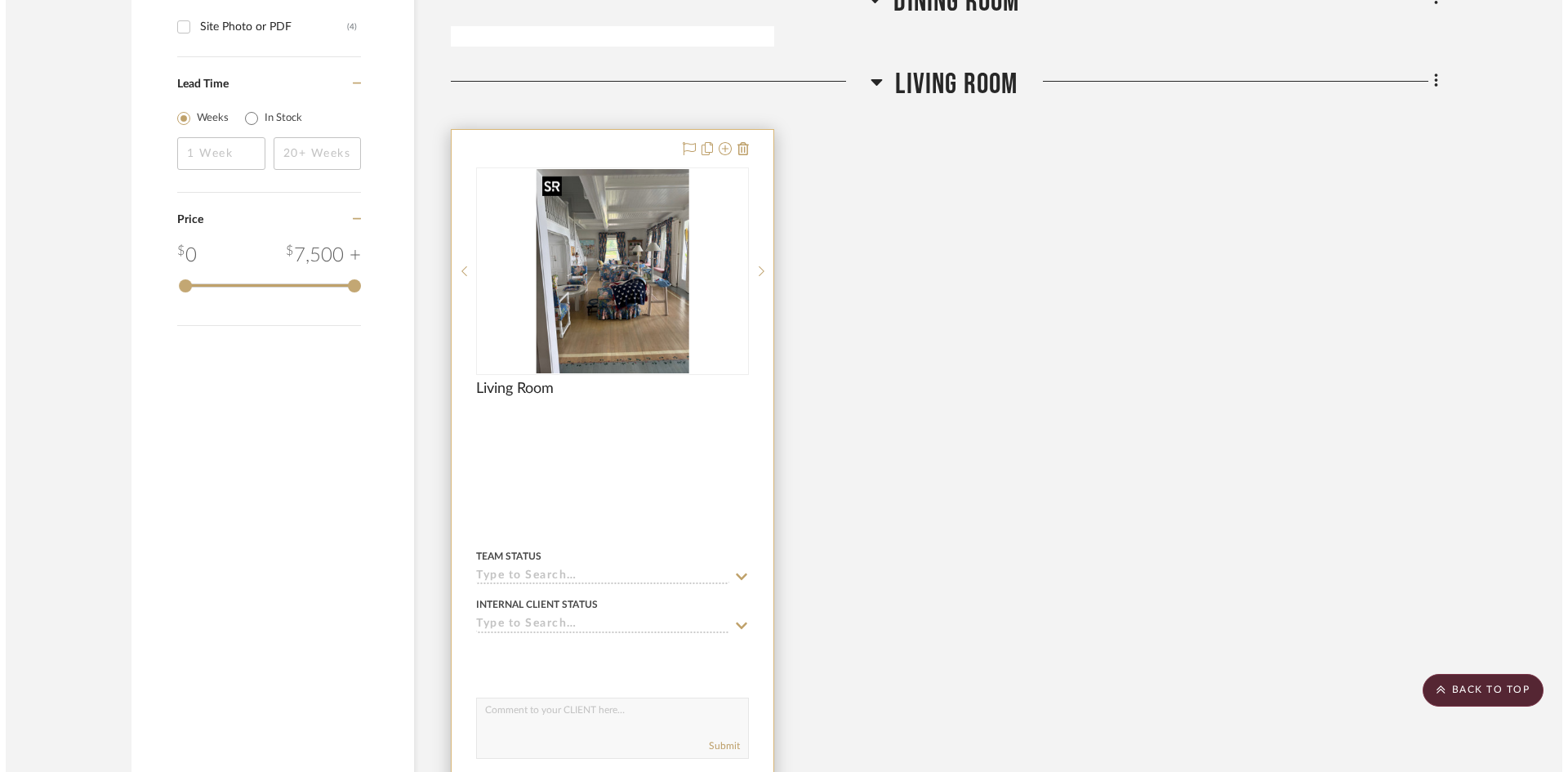
scroll to position [0, 0]
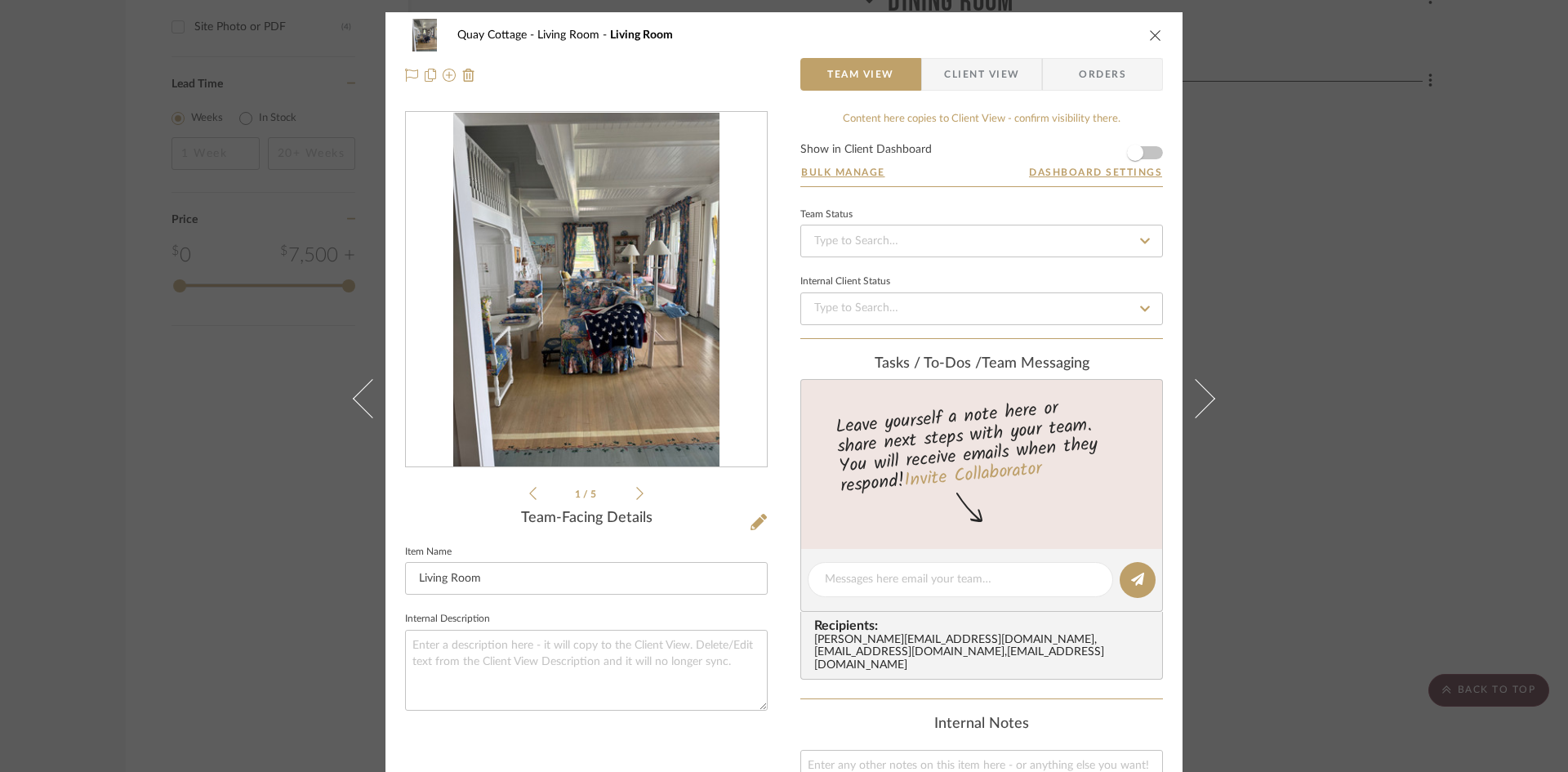
click at [636, 494] on icon at bounding box center [639, 493] width 7 height 15
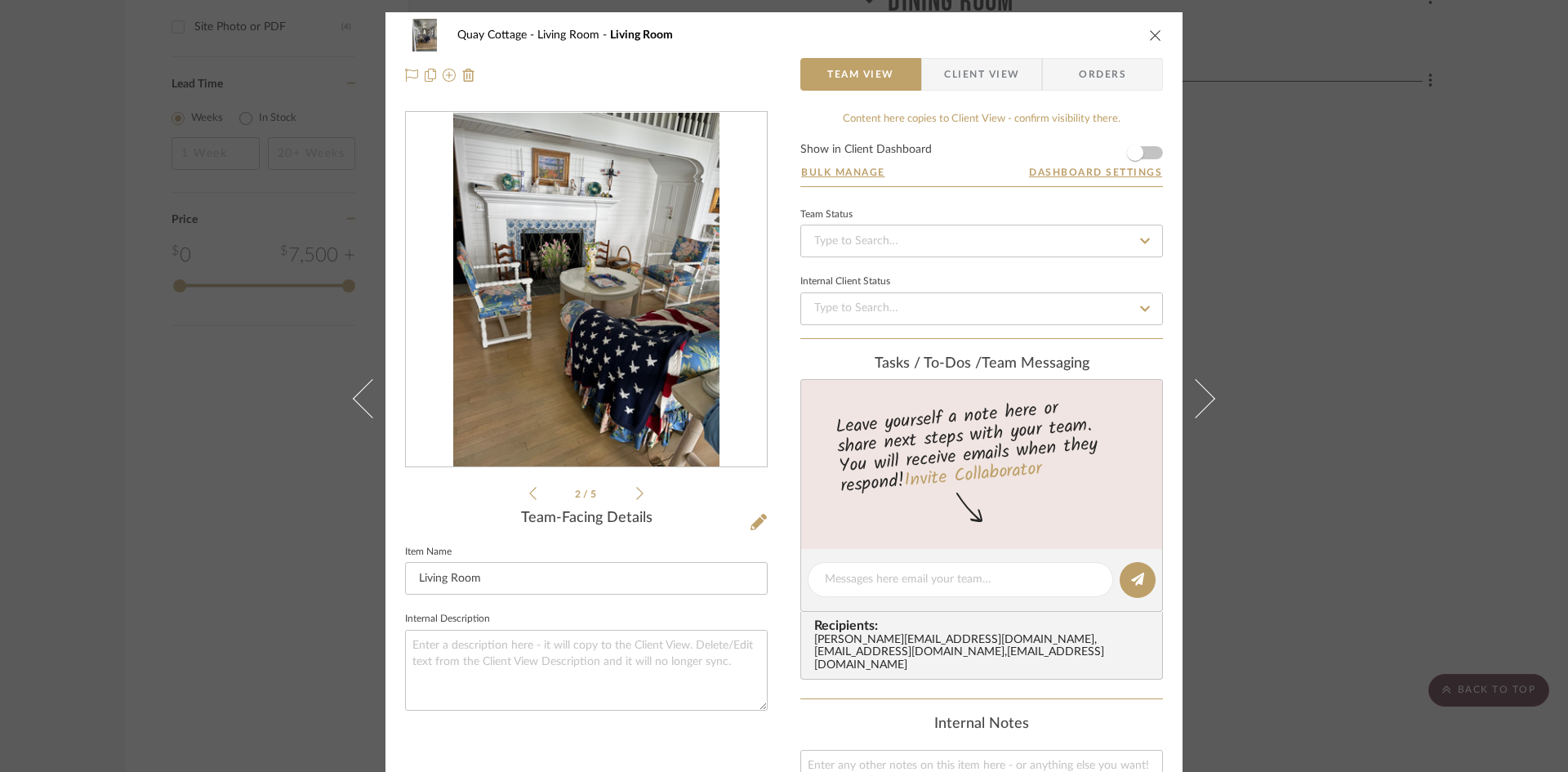
click at [636, 494] on icon at bounding box center [639, 493] width 7 height 15
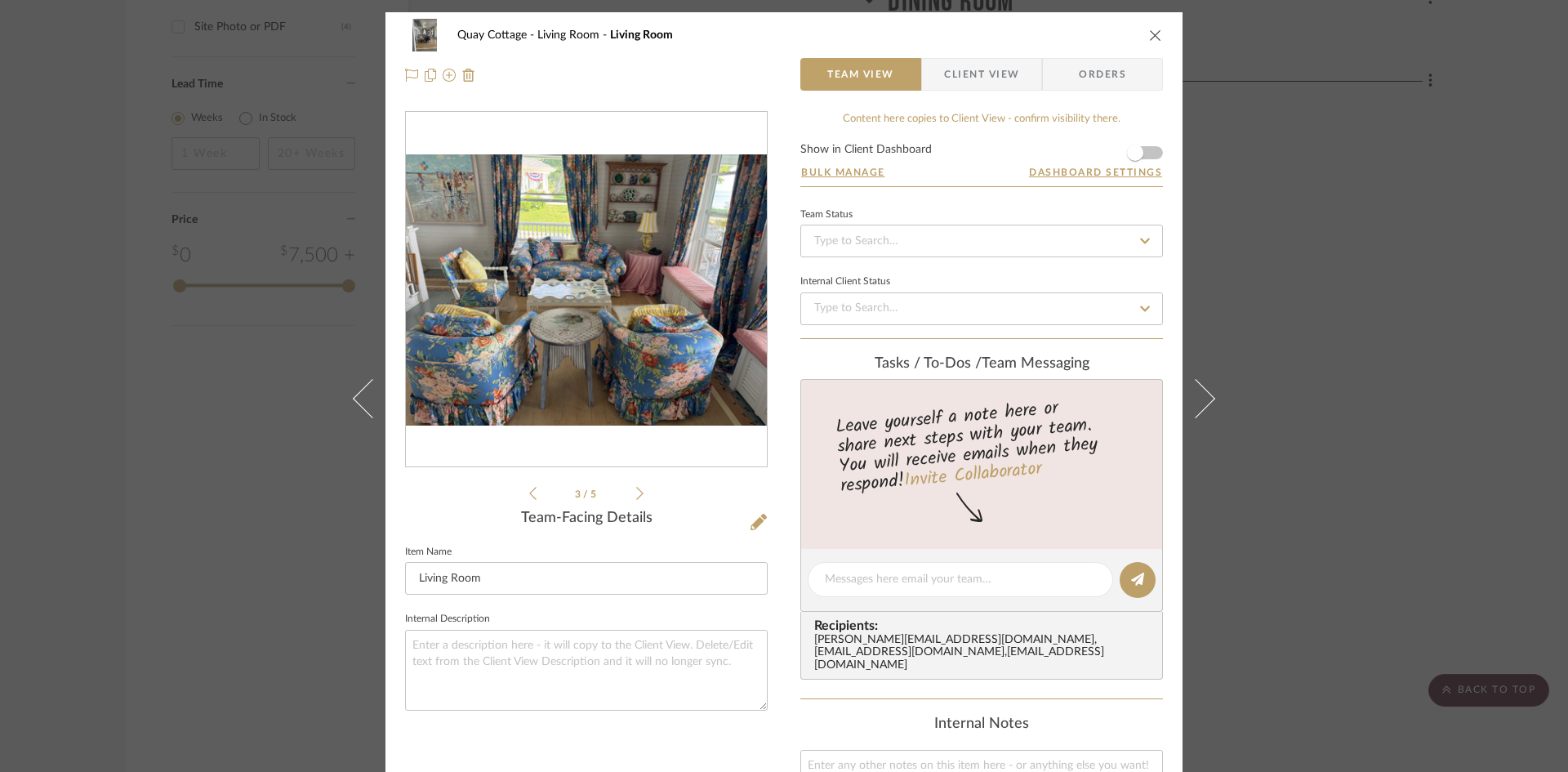
click at [636, 496] on icon at bounding box center [639, 493] width 7 height 15
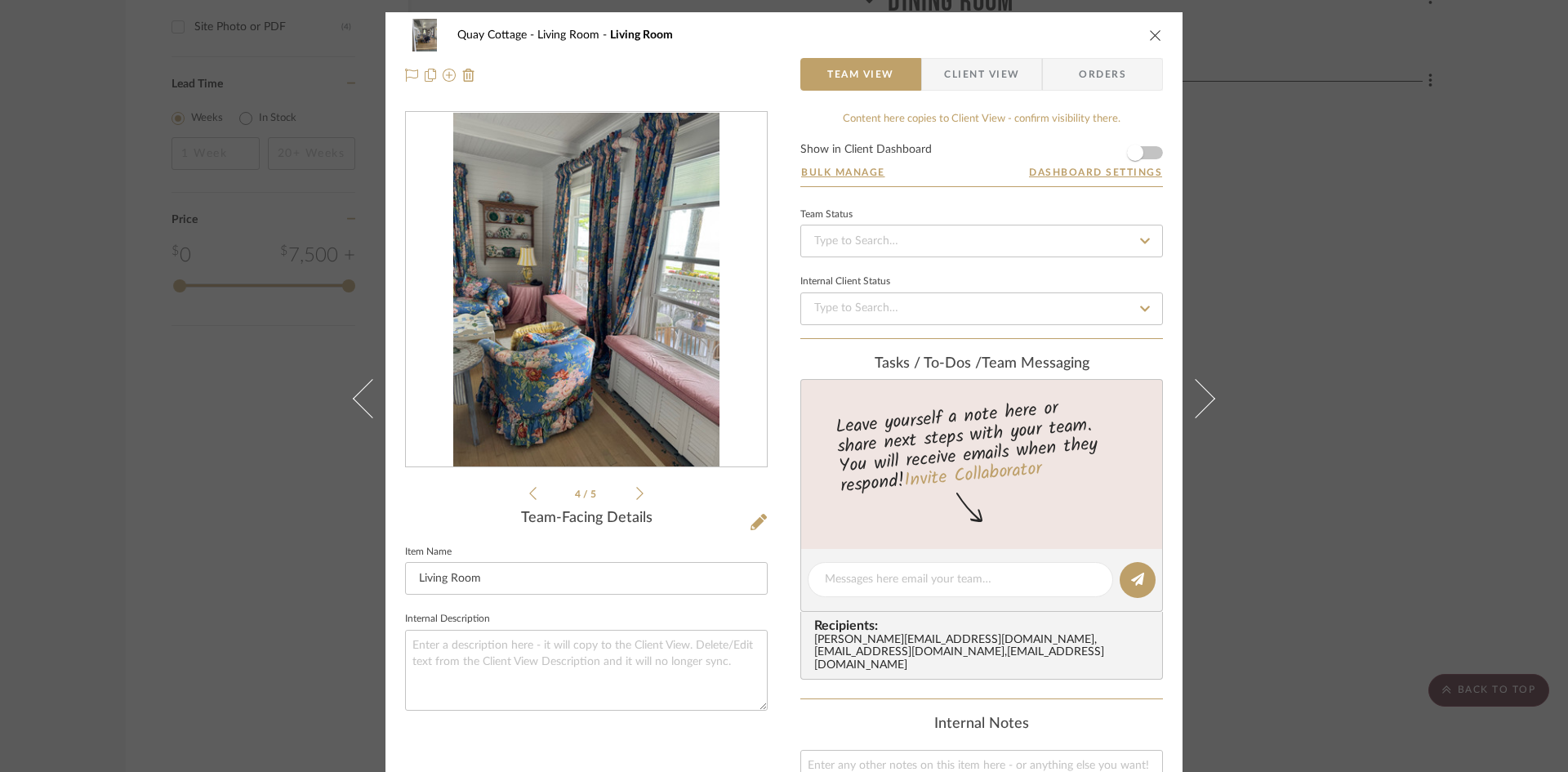
click at [636, 489] on icon at bounding box center [639, 493] width 7 height 15
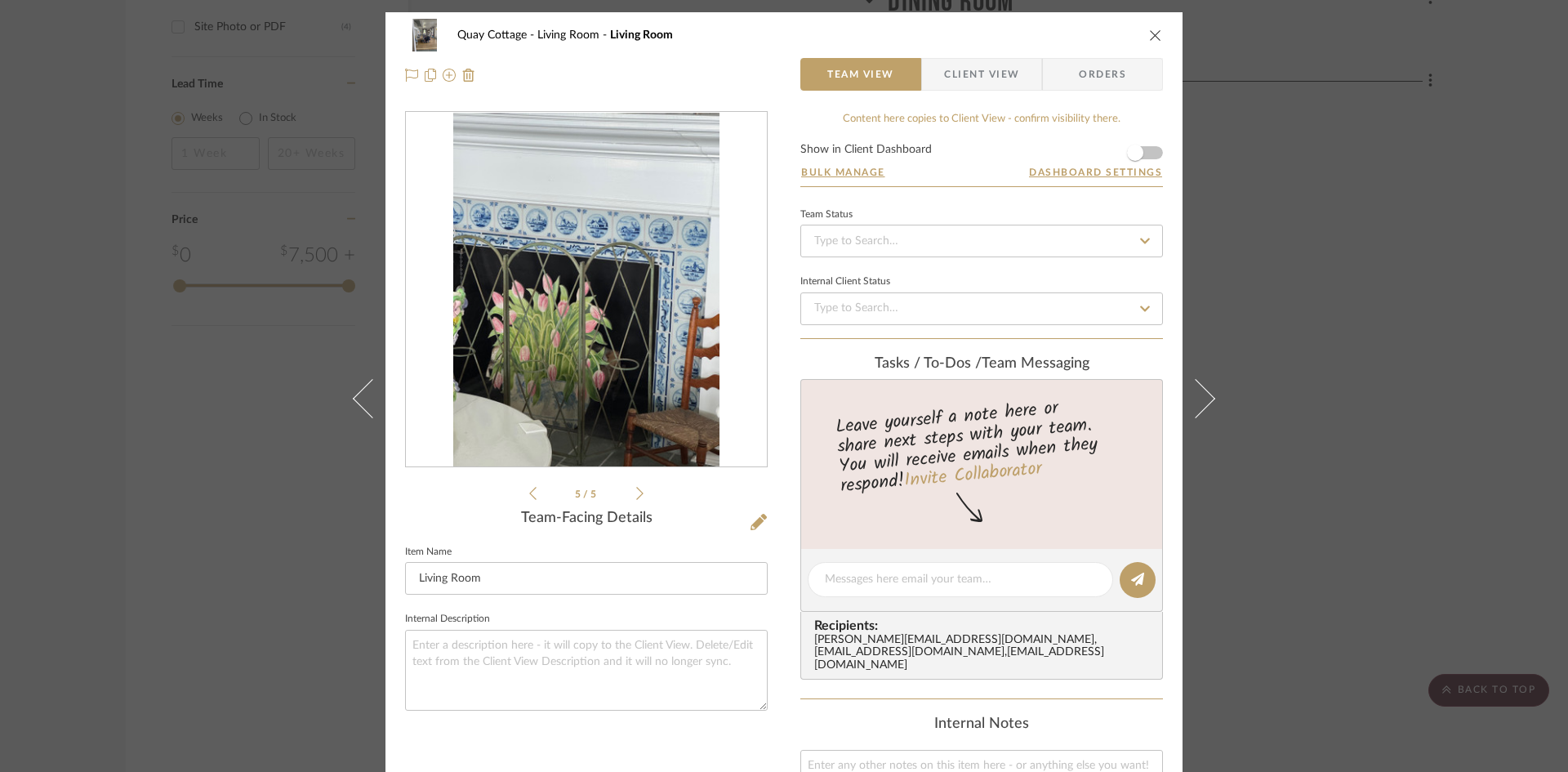
click at [636, 489] on icon at bounding box center [639, 493] width 7 height 15
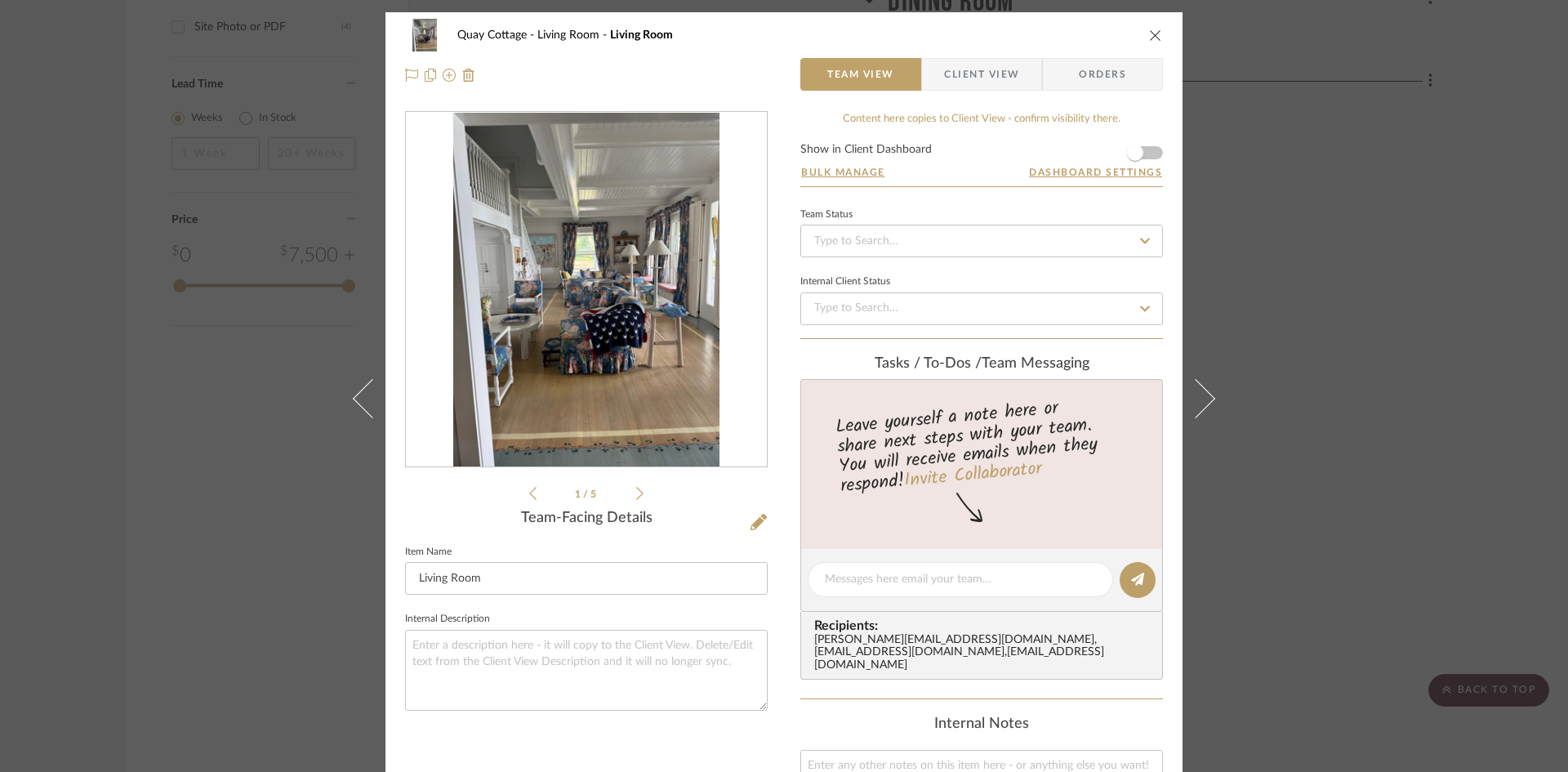
click at [636, 489] on icon at bounding box center [639, 493] width 7 height 15
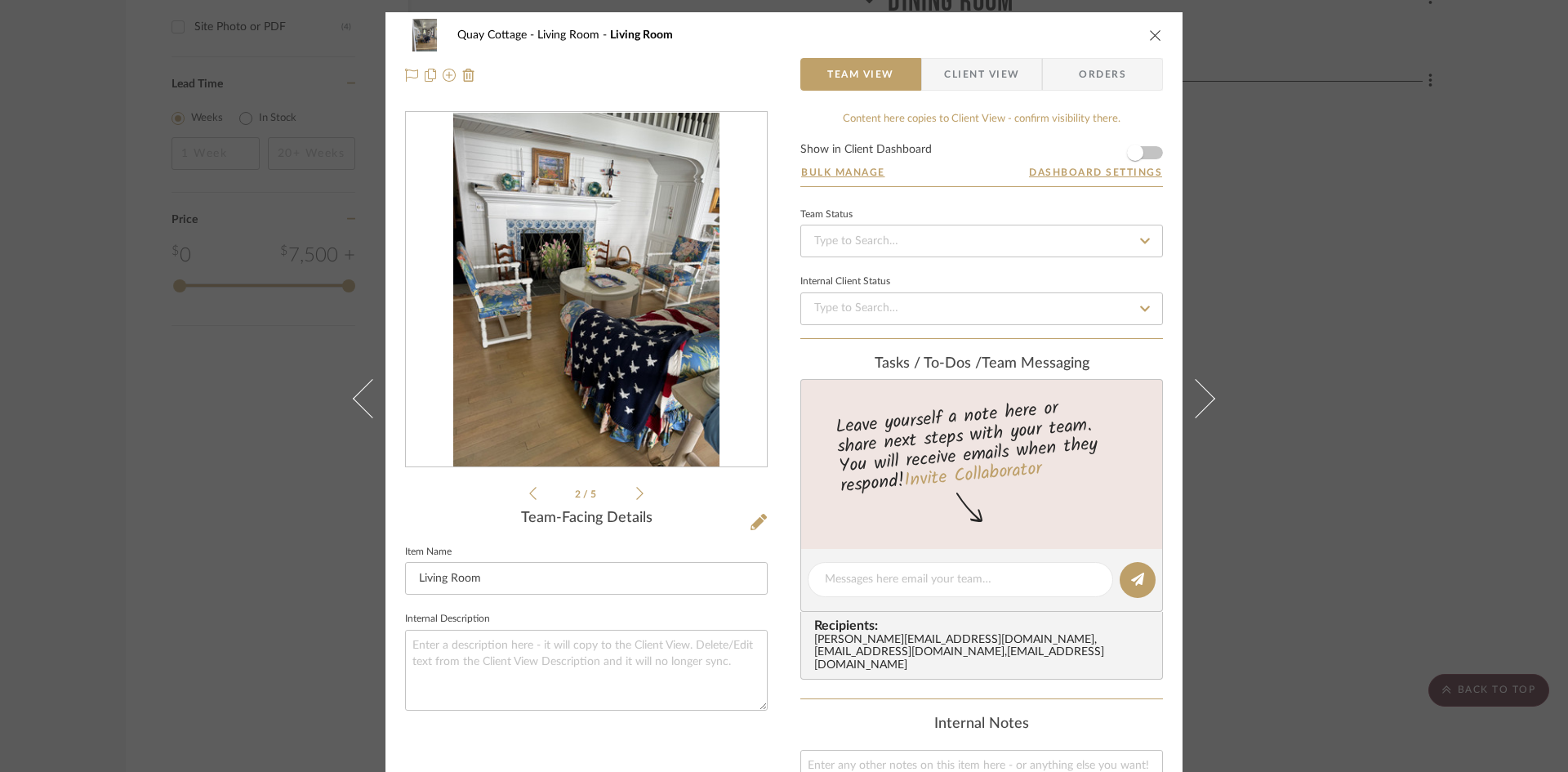
click at [636, 489] on icon at bounding box center [639, 493] width 7 height 15
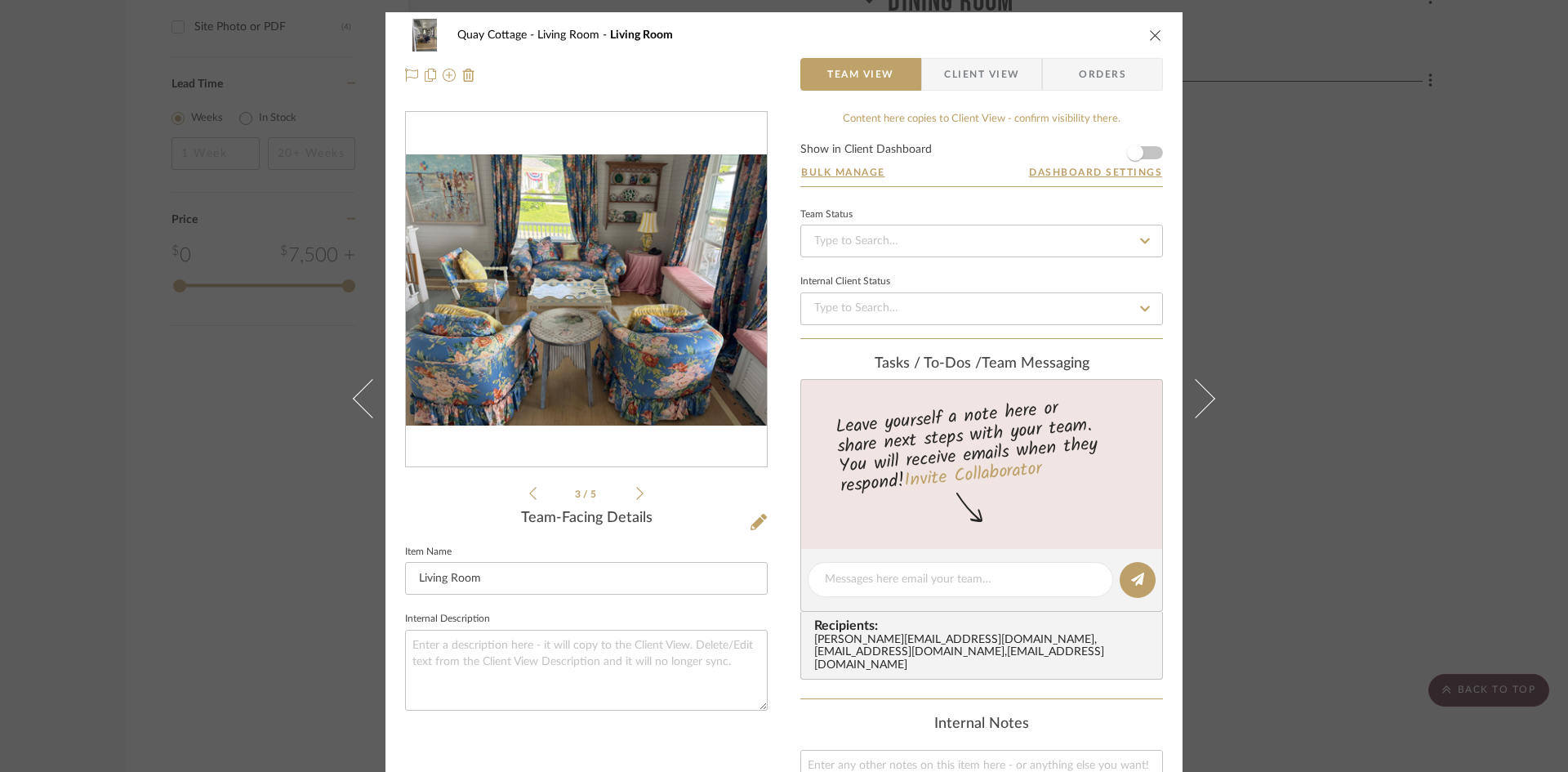
scroll to position [82, 0]
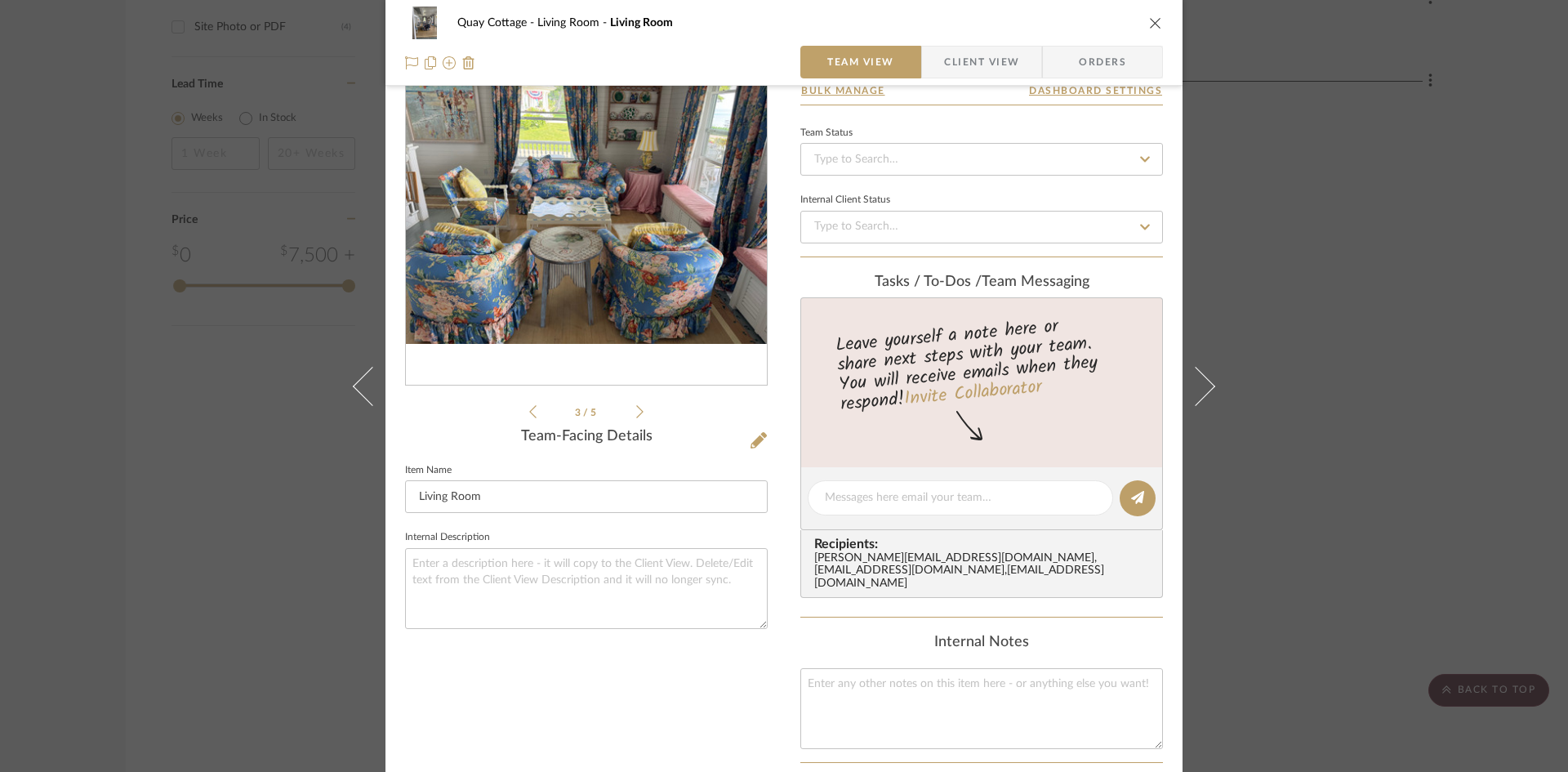
click at [636, 411] on icon at bounding box center [639, 411] width 7 height 15
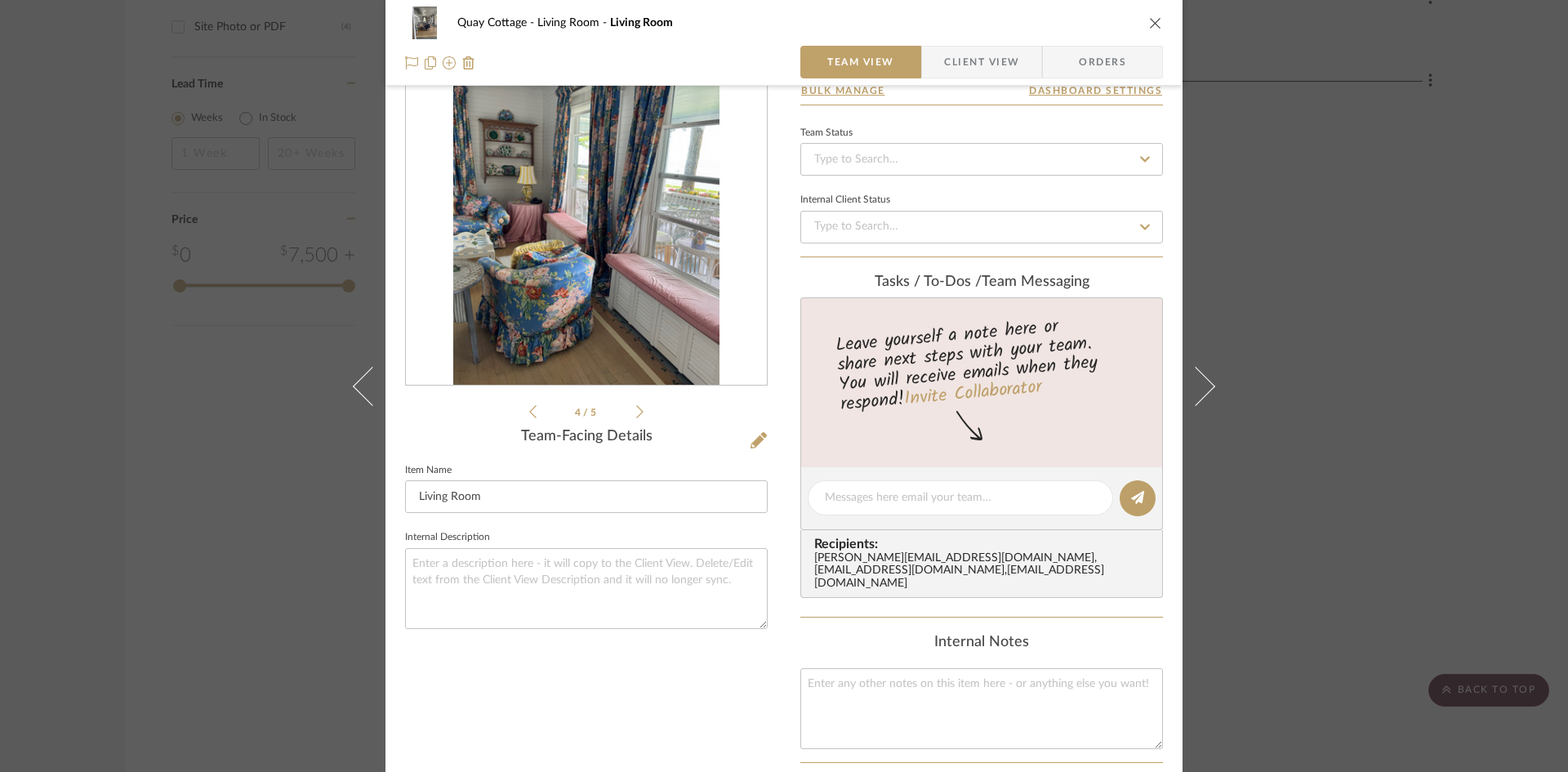
click at [636, 411] on icon at bounding box center [639, 411] width 7 height 15
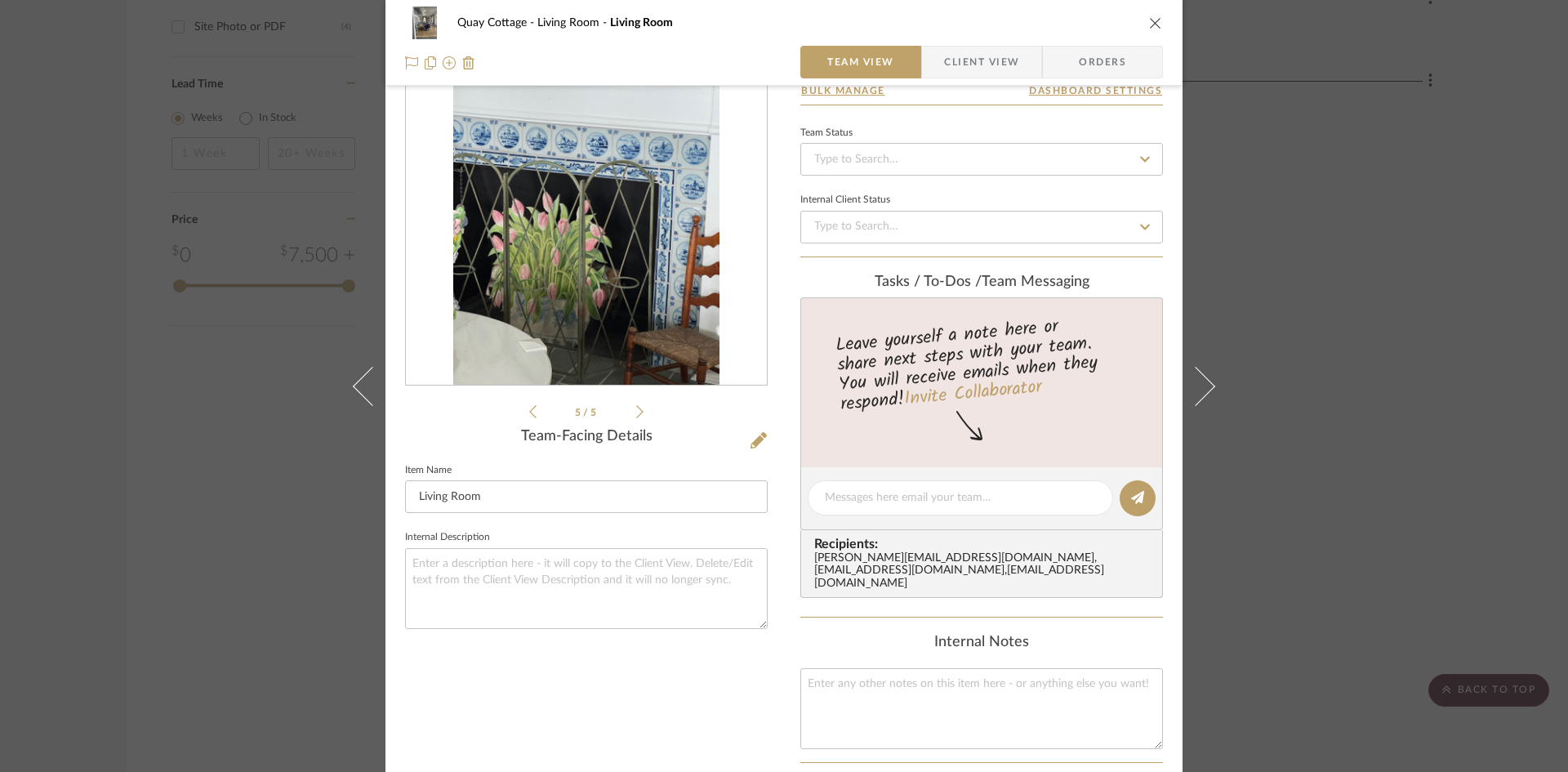
click at [636, 411] on icon at bounding box center [639, 411] width 7 height 15
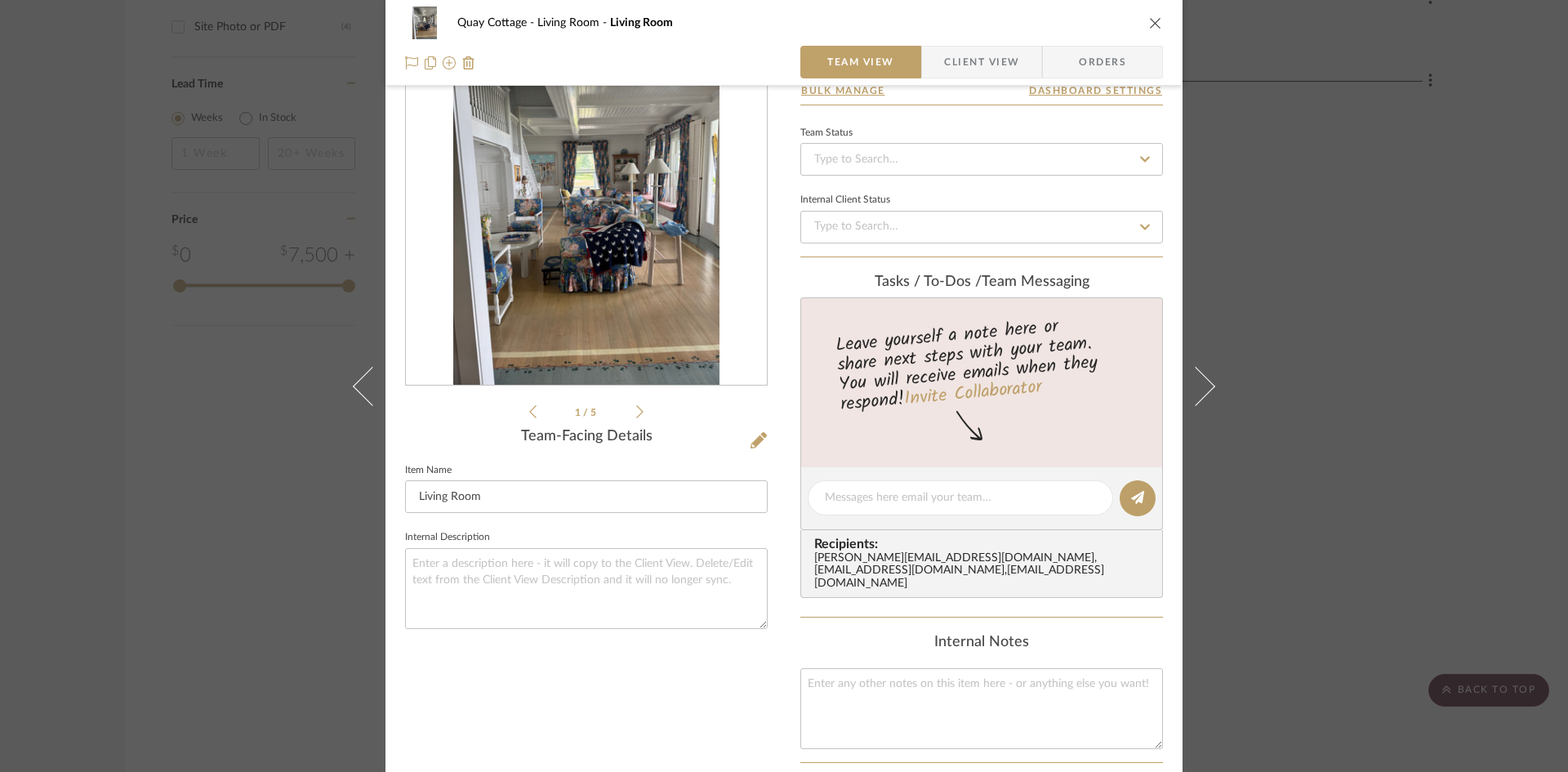
click at [530, 408] on icon at bounding box center [533, 411] width 7 height 15
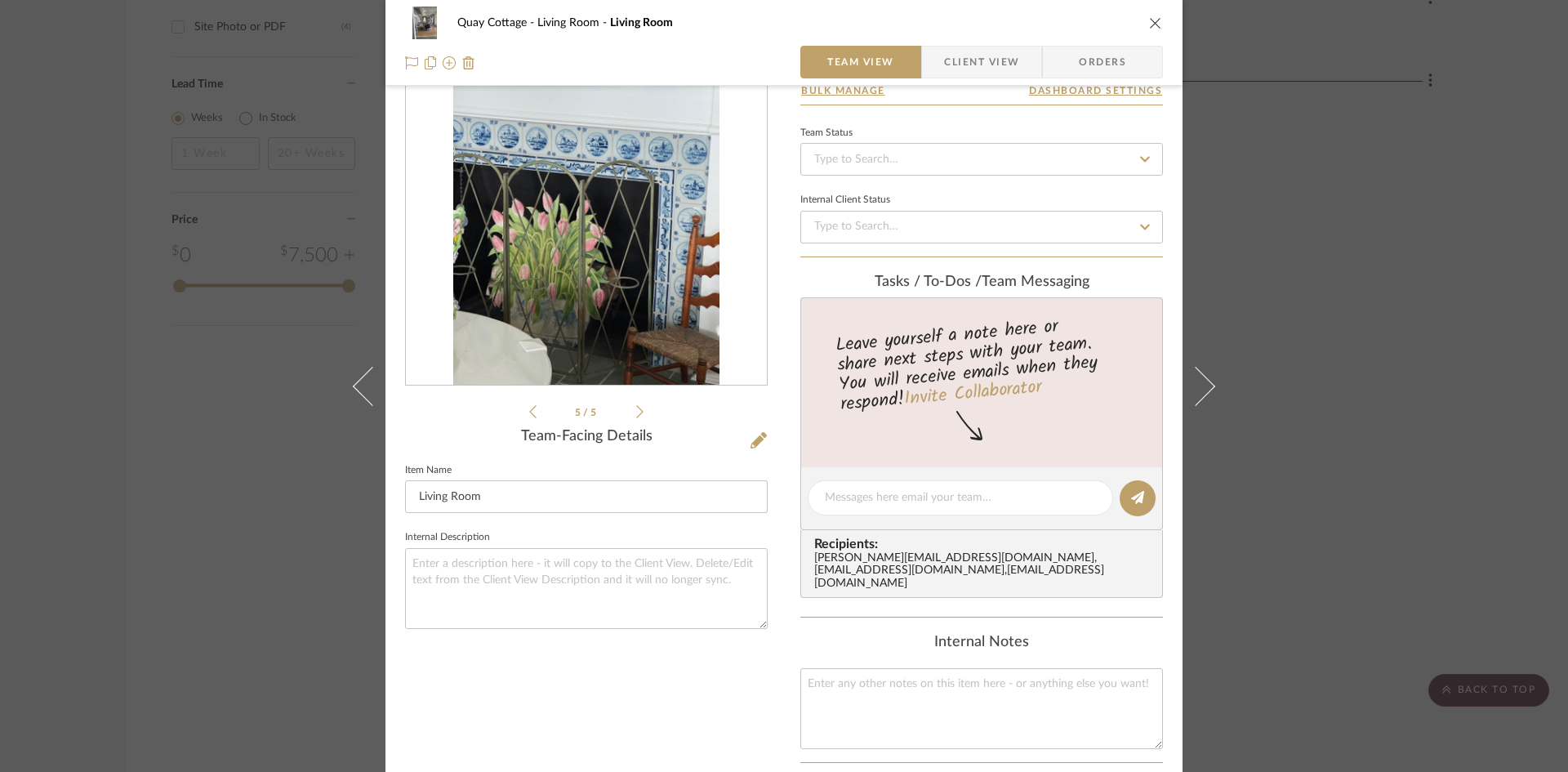
click at [530, 408] on icon at bounding box center [533, 411] width 7 height 15
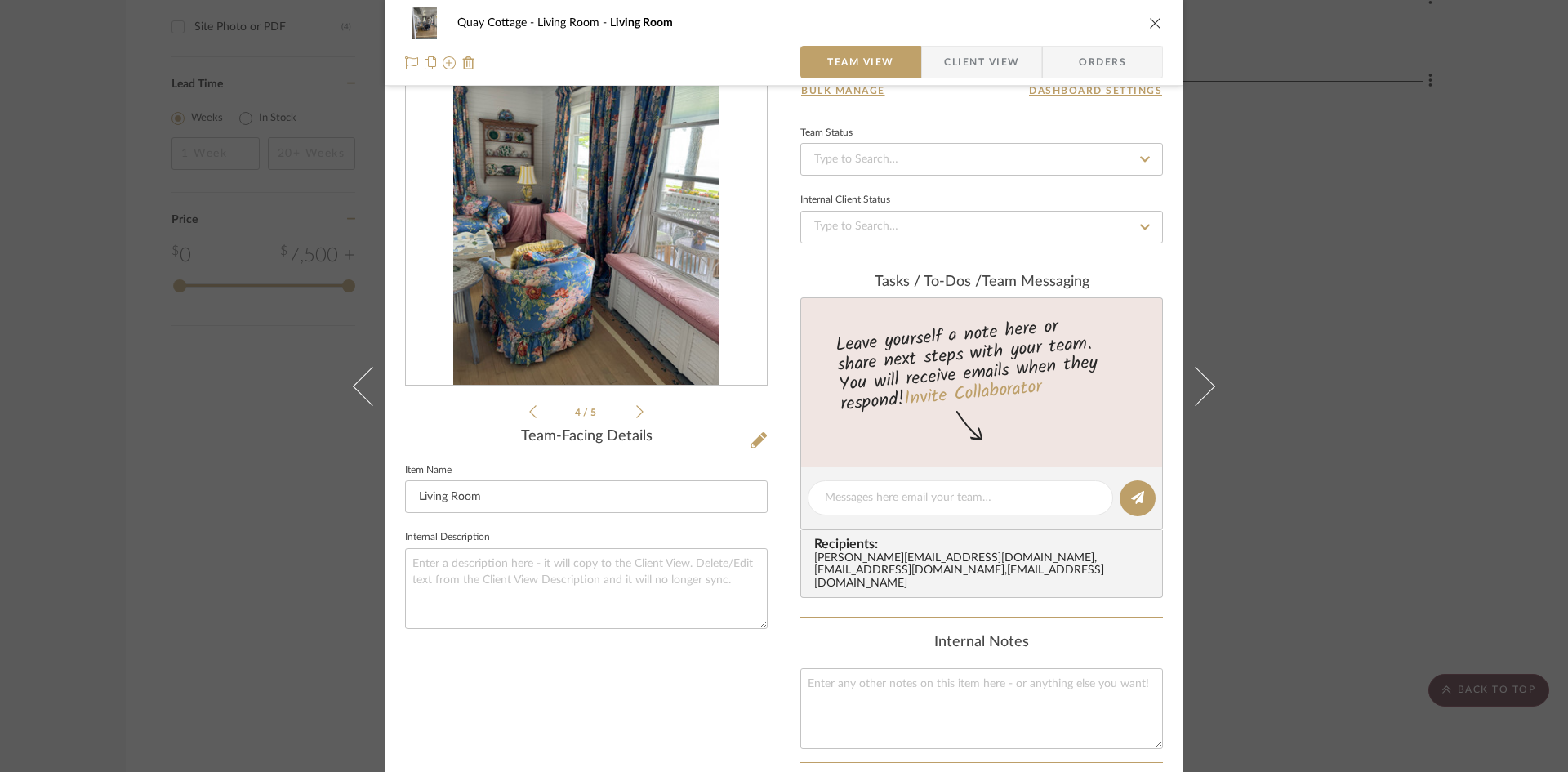
click at [530, 408] on icon at bounding box center [533, 411] width 7 height 15
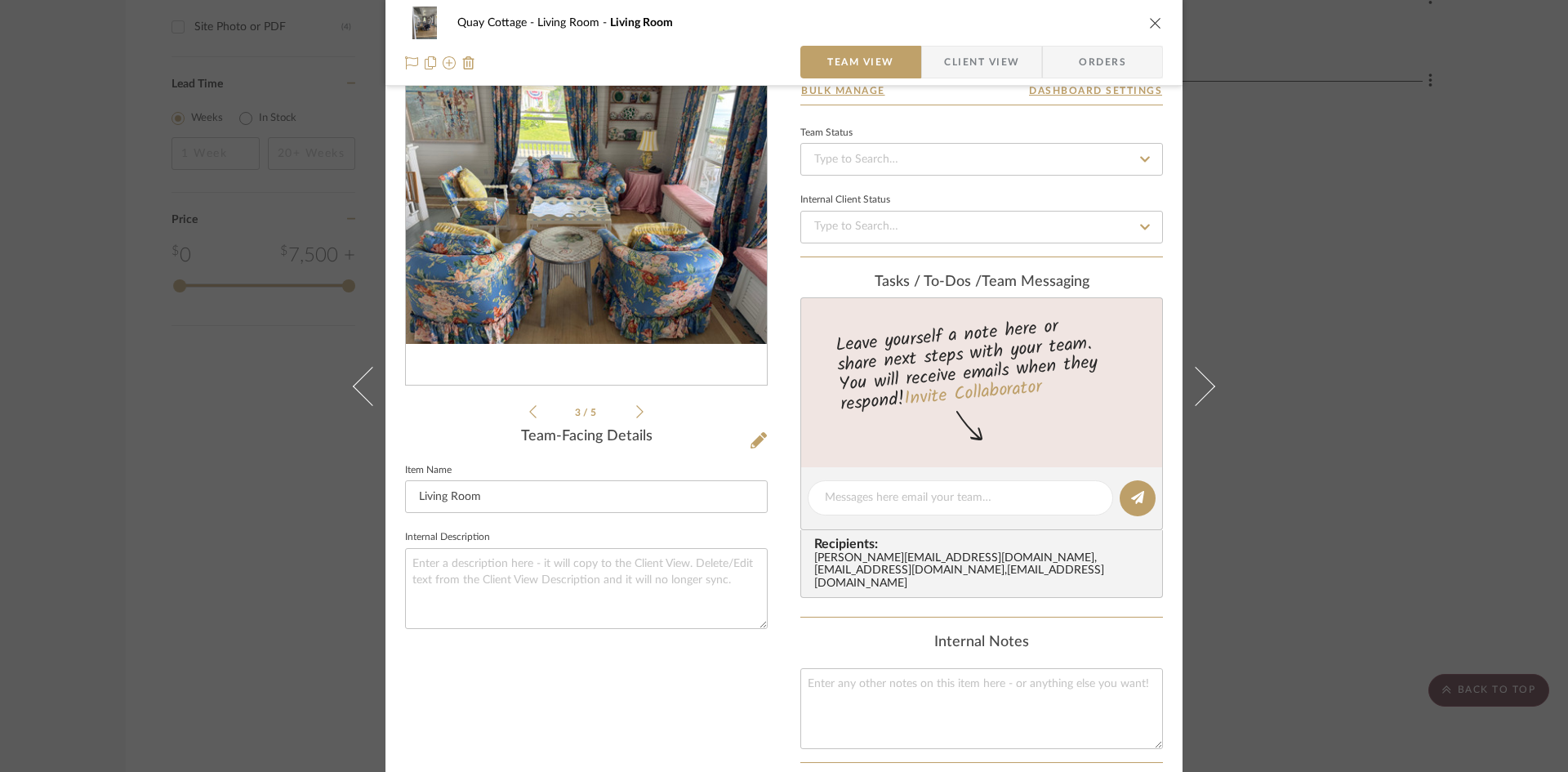
click at [530, 408] on icon at bounding box center [533, 411] width 7 height 15
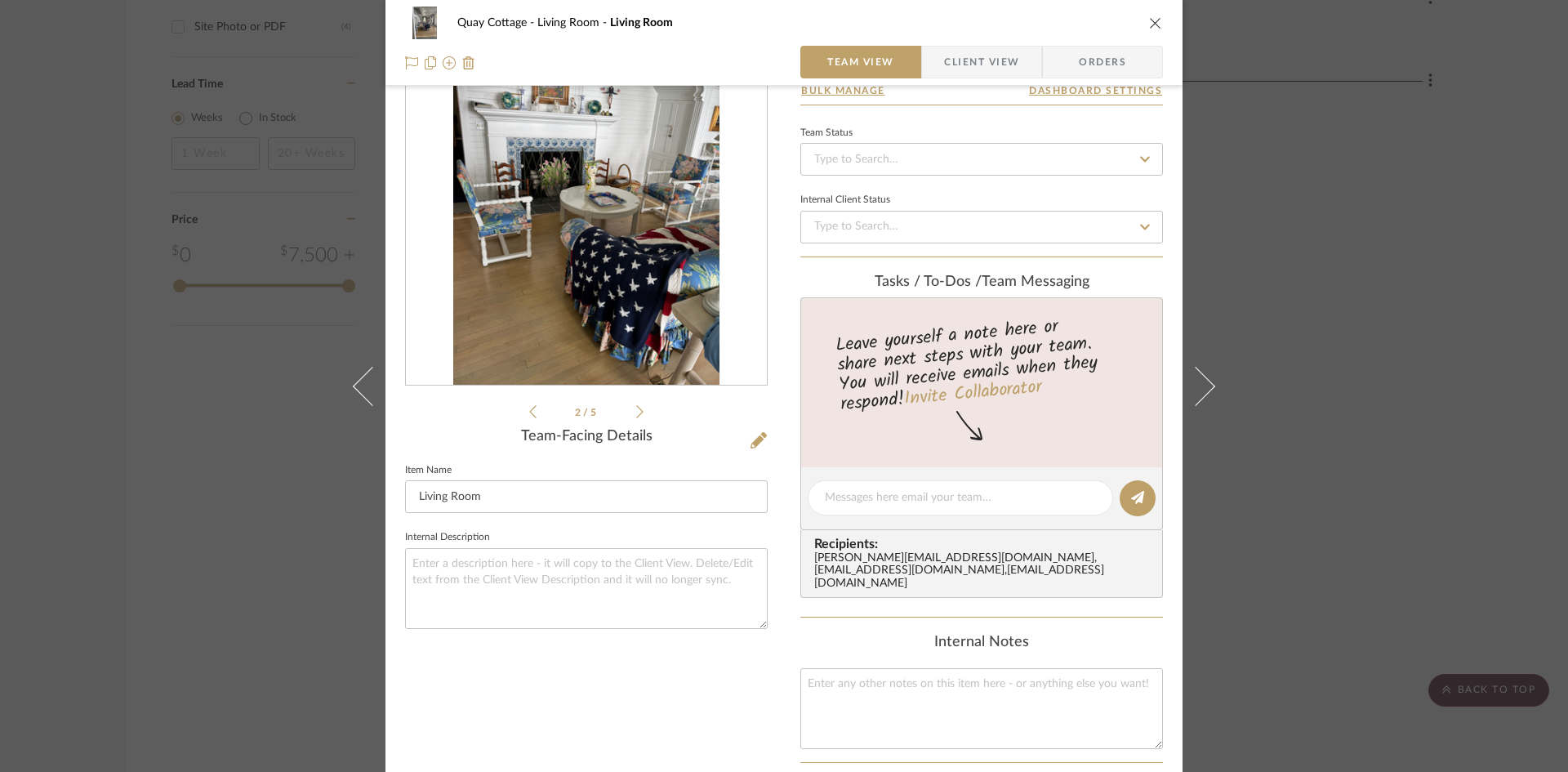
click at [1149, 20] on icon "close" at bounding box center [1155, 22] width 13 height 13
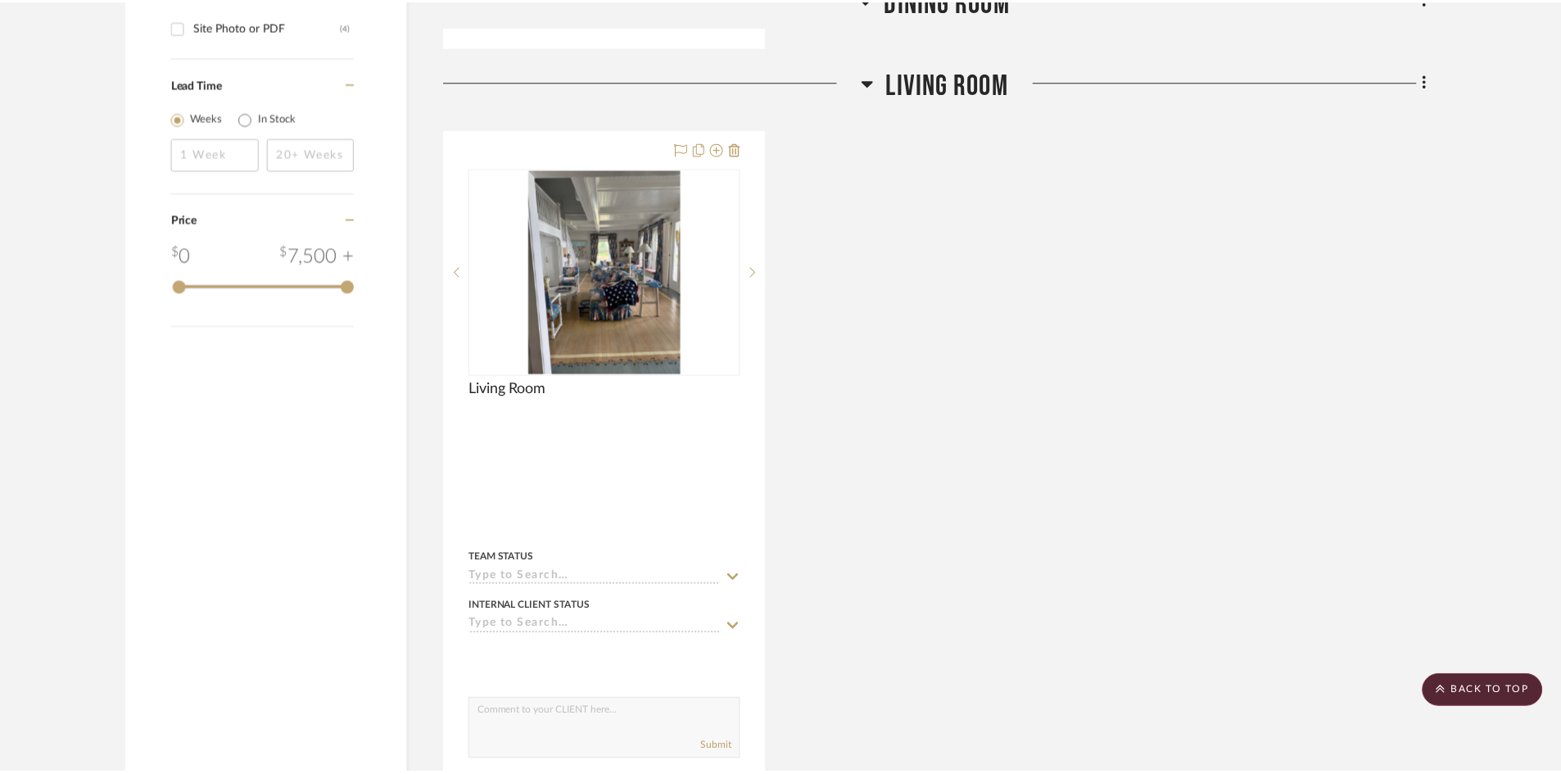
scroll to position [1146, 0]
